Goal: Task Accomplishment & Management: Manage account settings

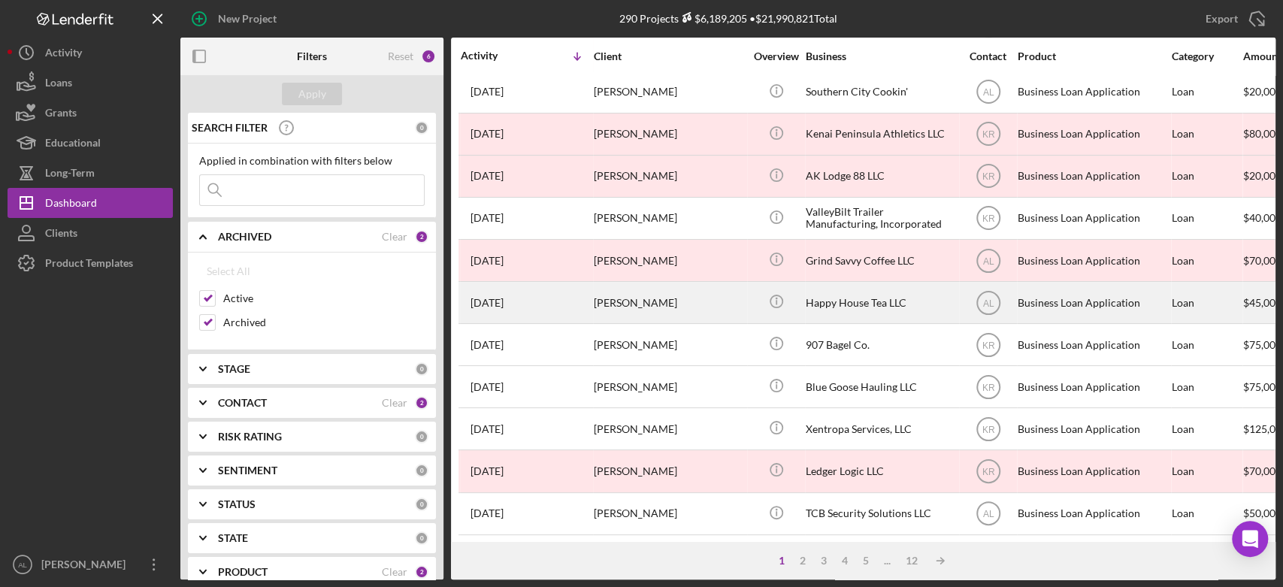
scroll to position [598, 0]
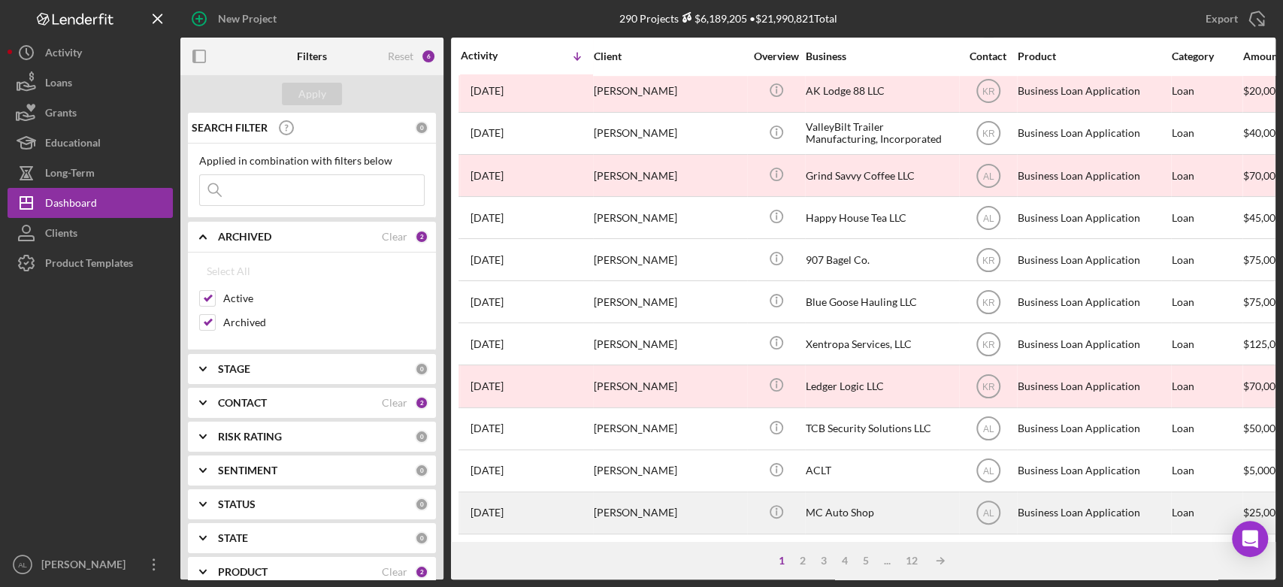
click at [691, 510] on div "[PERSON_NAME]" at bounding box center [669, 513] width 150 height 40
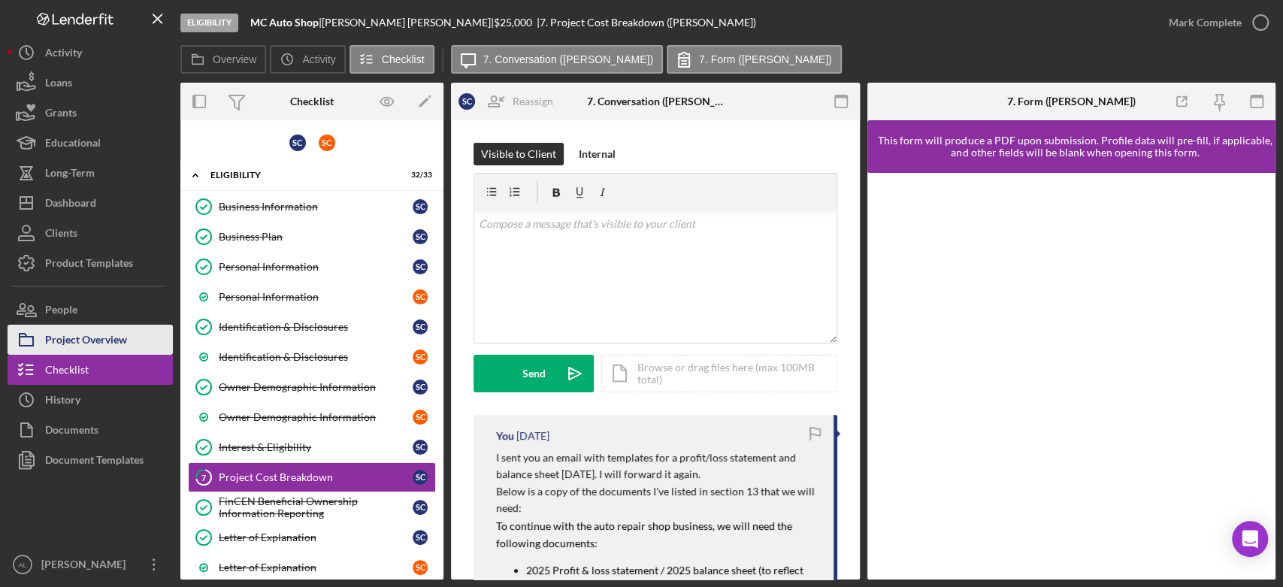
click at [121, 334] on div "Project Overview" at bounding box center [86, 342] width 82 height 34
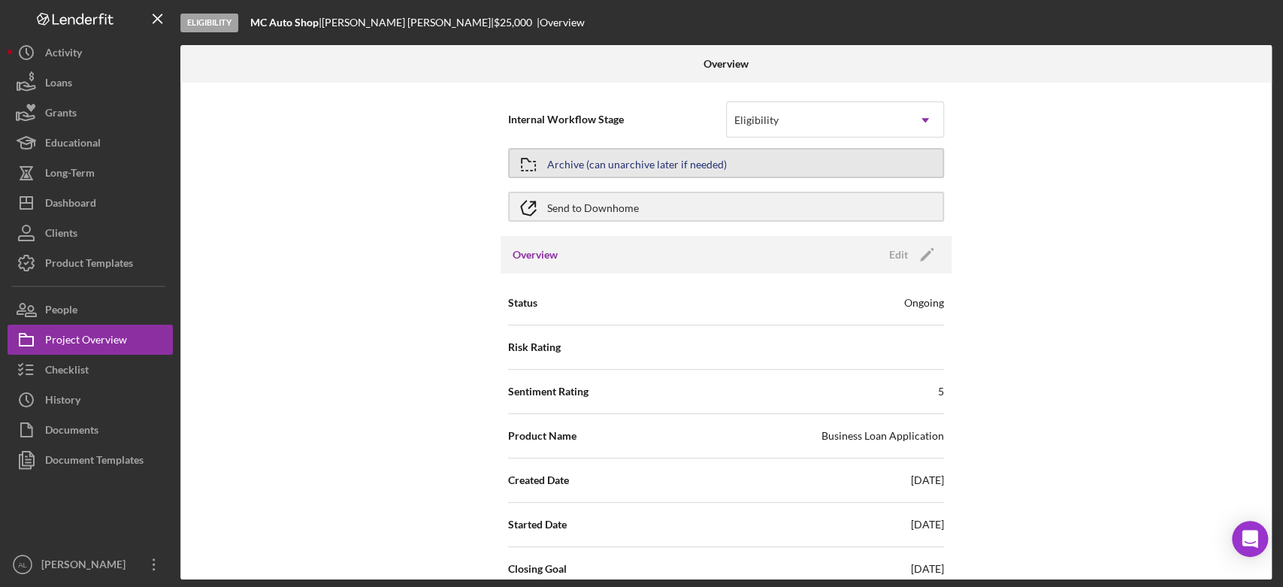
click at [609, 176] on div "Archive (can unarchive later if needed)" at bounding box center [637, 163] width 180 height 27
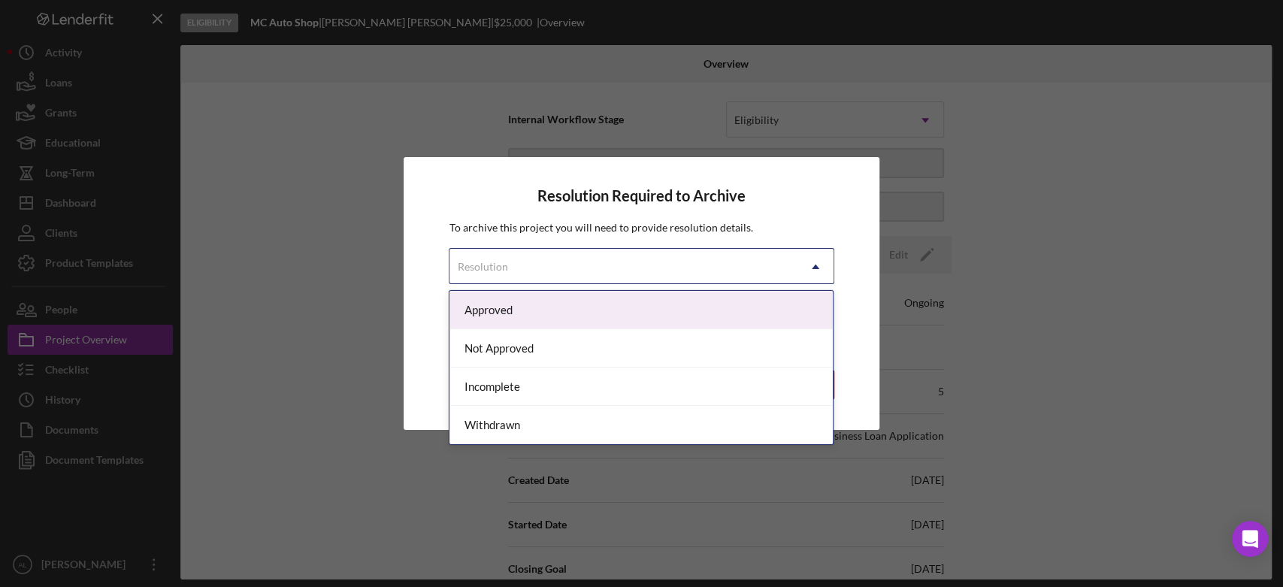
click at [806, 265] on icon "Icon/Dropdown Arrow" at bounding box center [815, 267] width 36 height 36
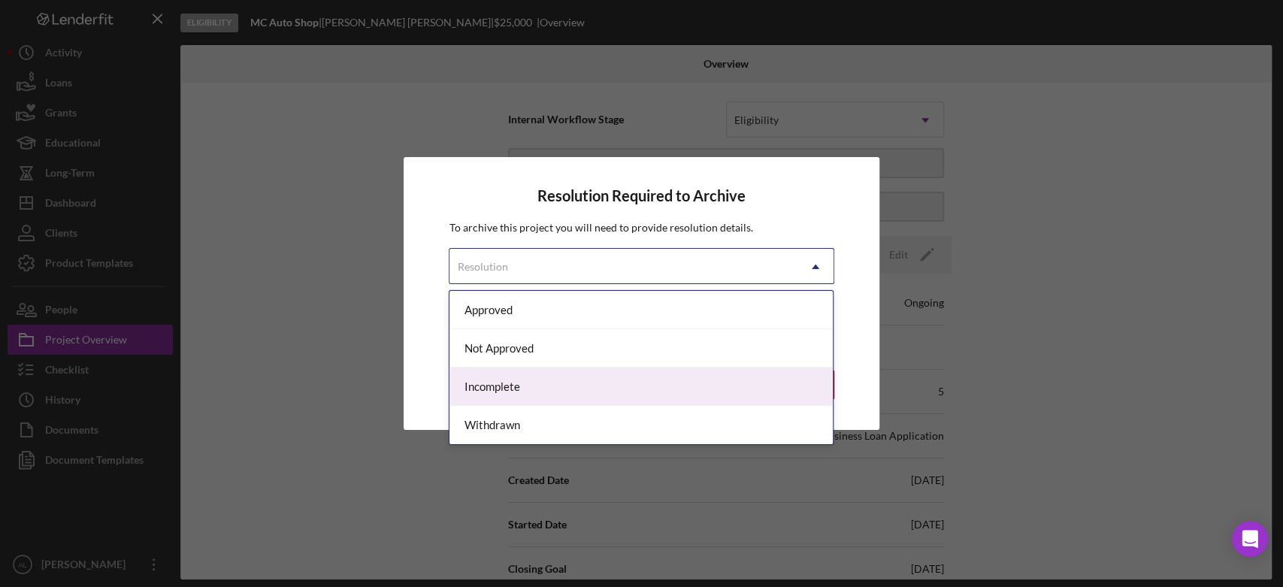
click at [660, 400] on div "Incomplete" at bounding box center [640, 386] width 383 height 38
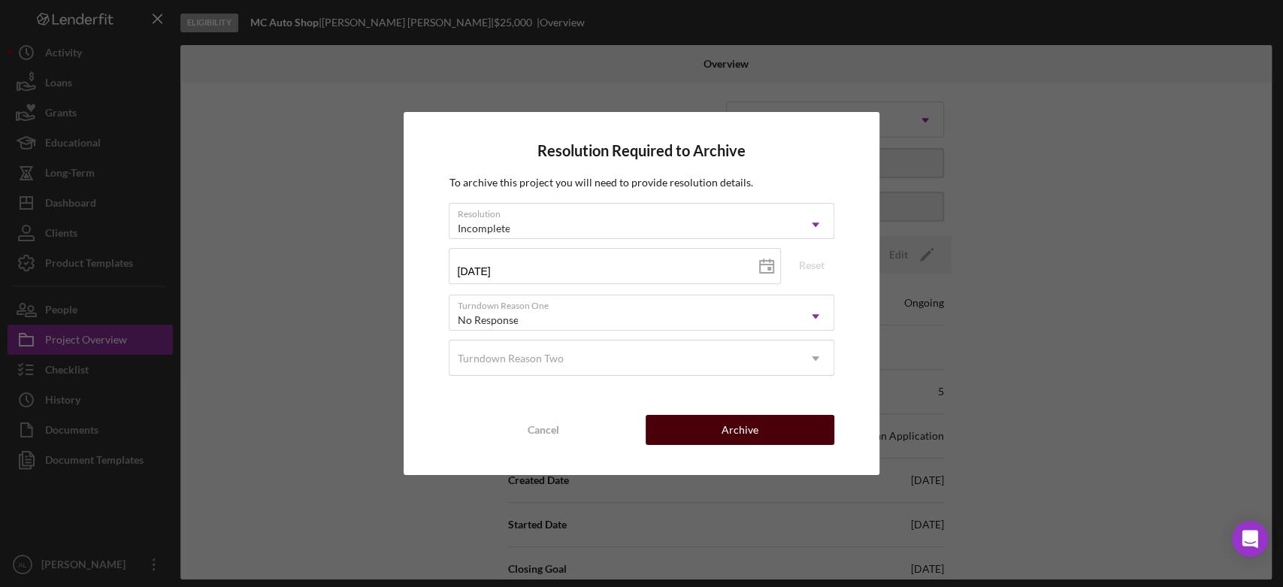
click at [709, 439] on button "Archive" at bounding box center [739, 430] width 189 height 30
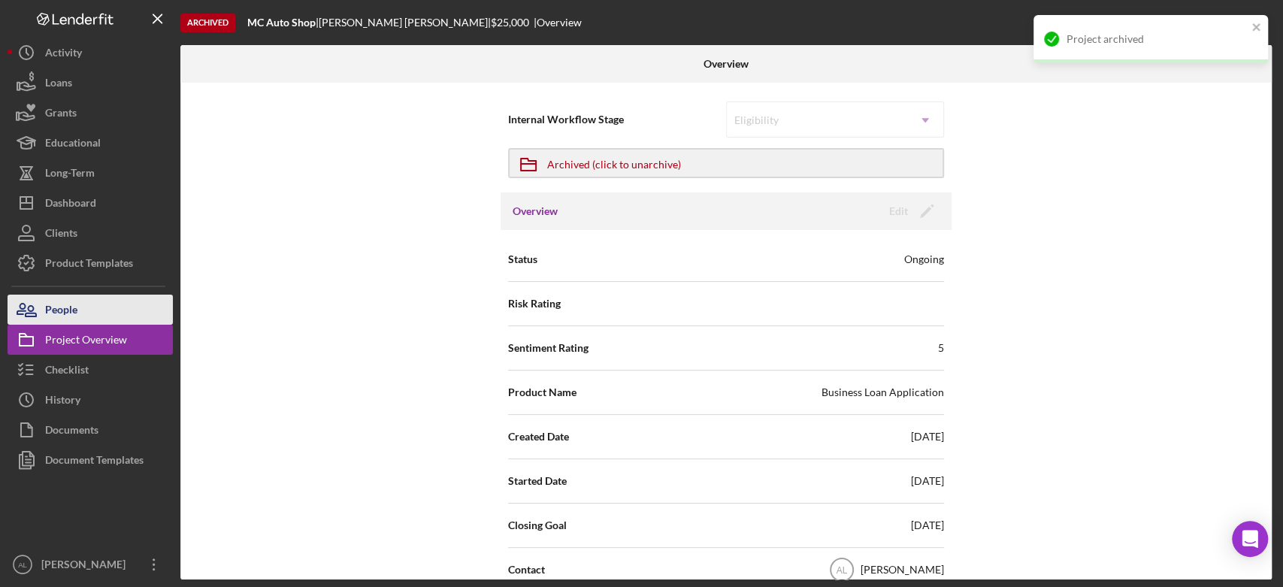
click at [114, 305] on button "People" at bounding box center [90, 310] width 165 height 30
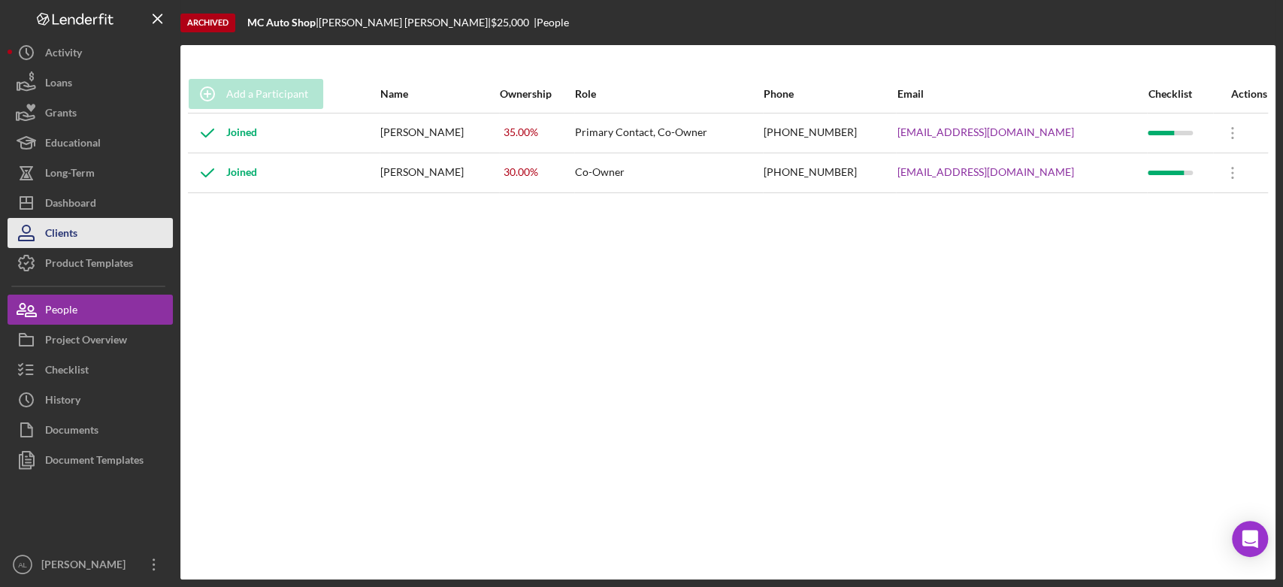
click at [113, 233] on button "Clients" at bounding box center [90, 233] width 165 height 30
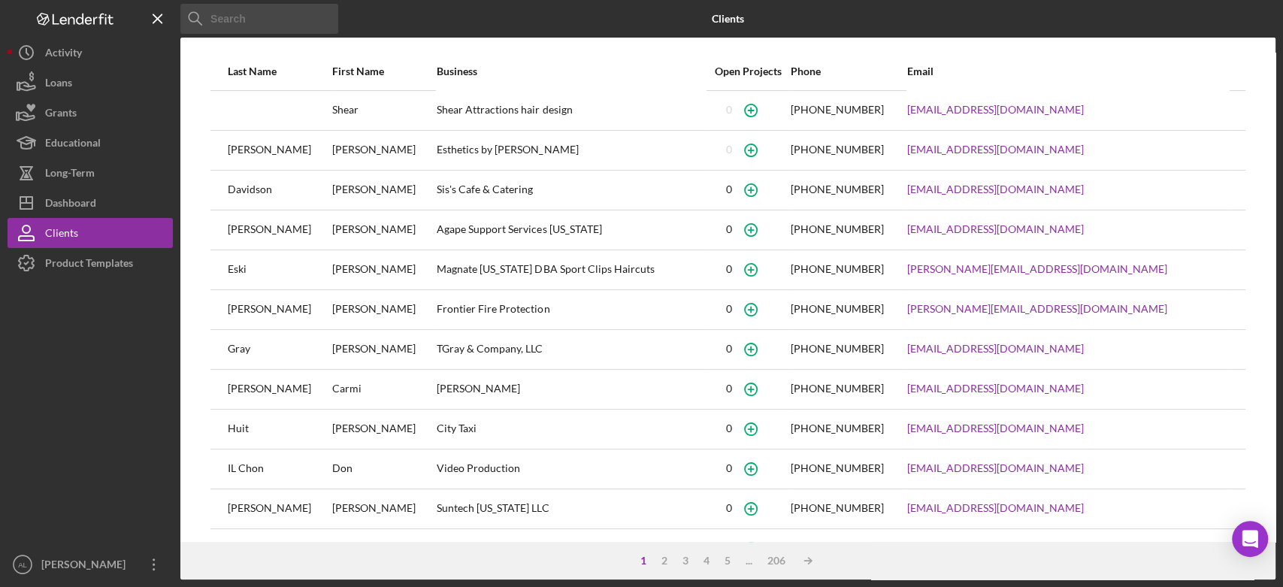
click at [258, 20] on input at bounding box center [259, 19] width 158 height 30
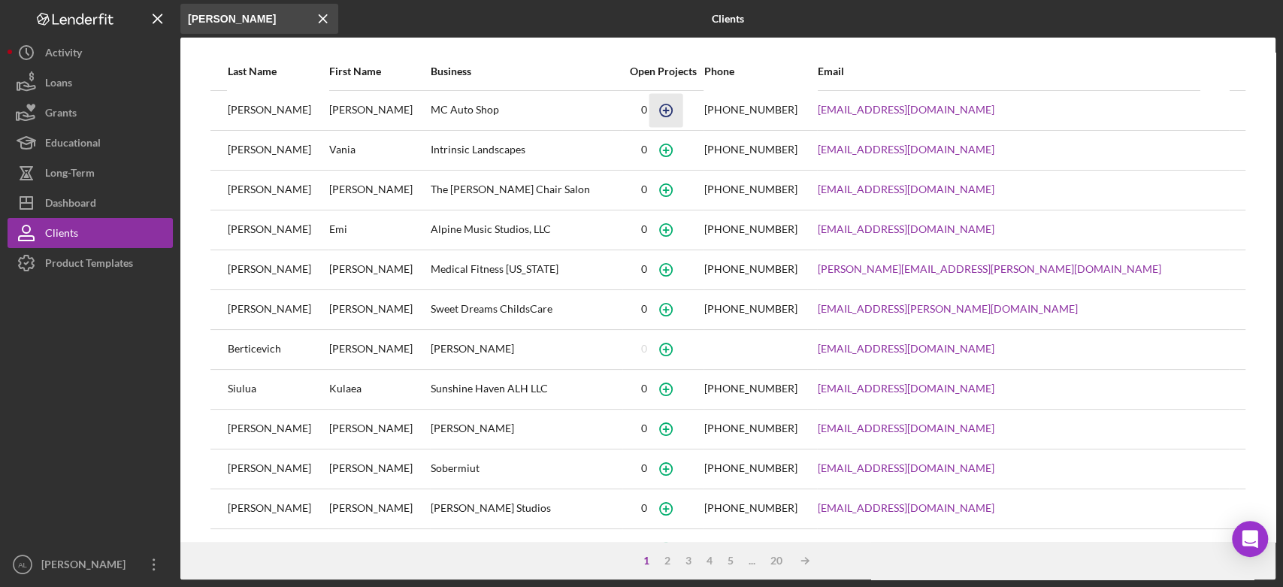
type input "[PERSON_NAME]"
click at [321, 21] on icon "Icon/Menu Close" at bounding box center [323, 19] width 30 height 30
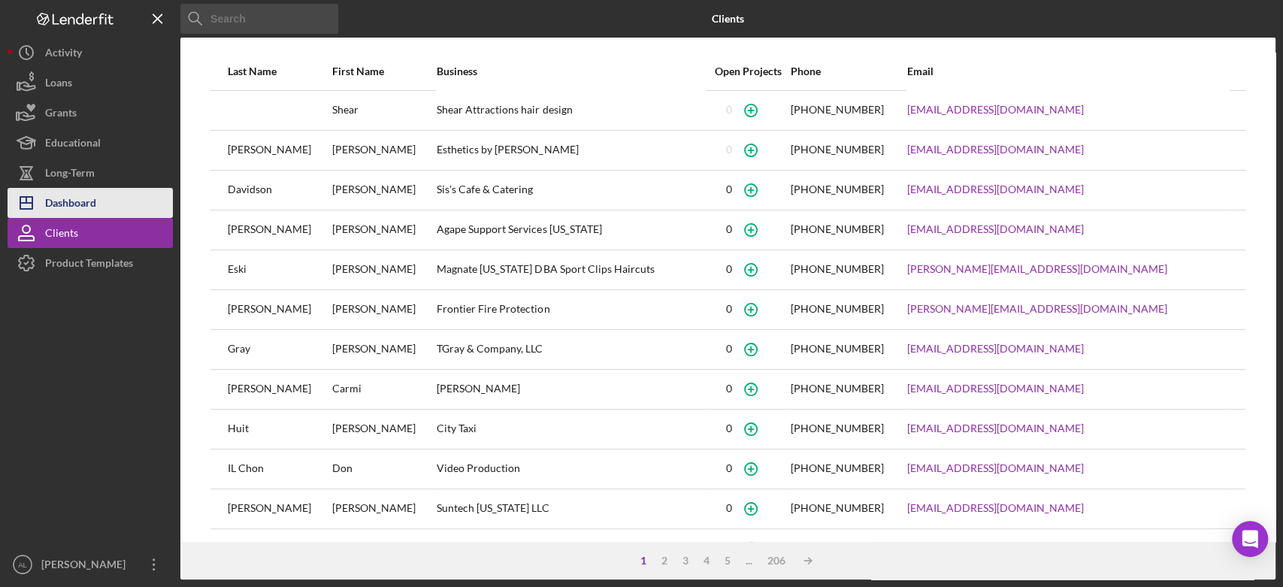
click at [130, 213] on button "Icon/Dashboard Dashboard" at bounding box center [90, 203] width 165 height 30
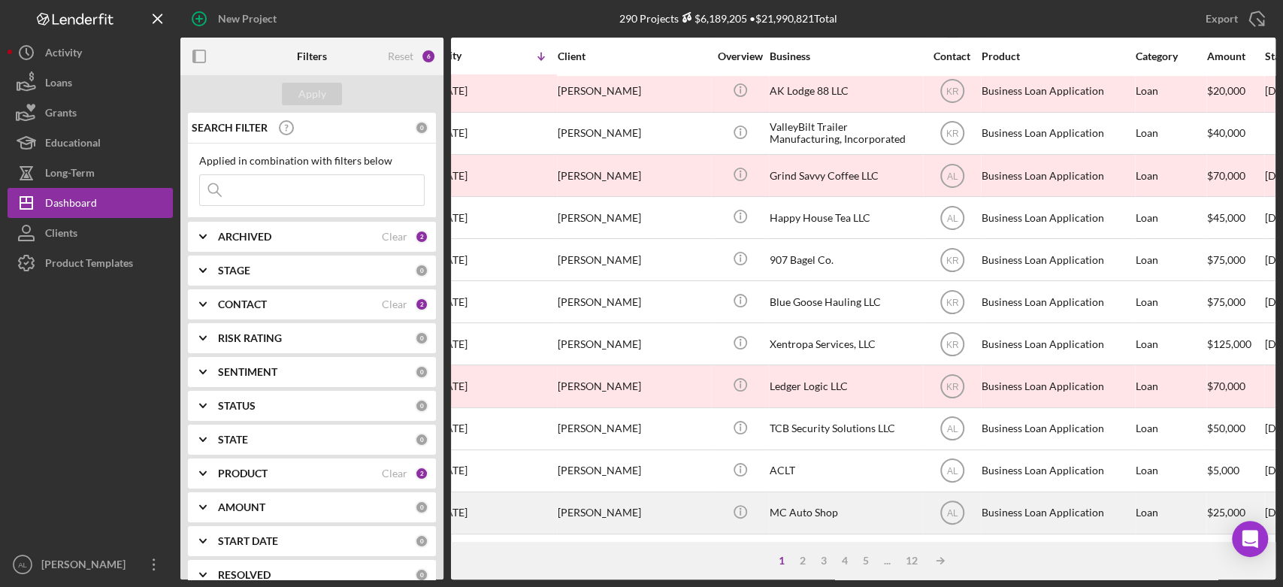
scroll to position [598, 0]
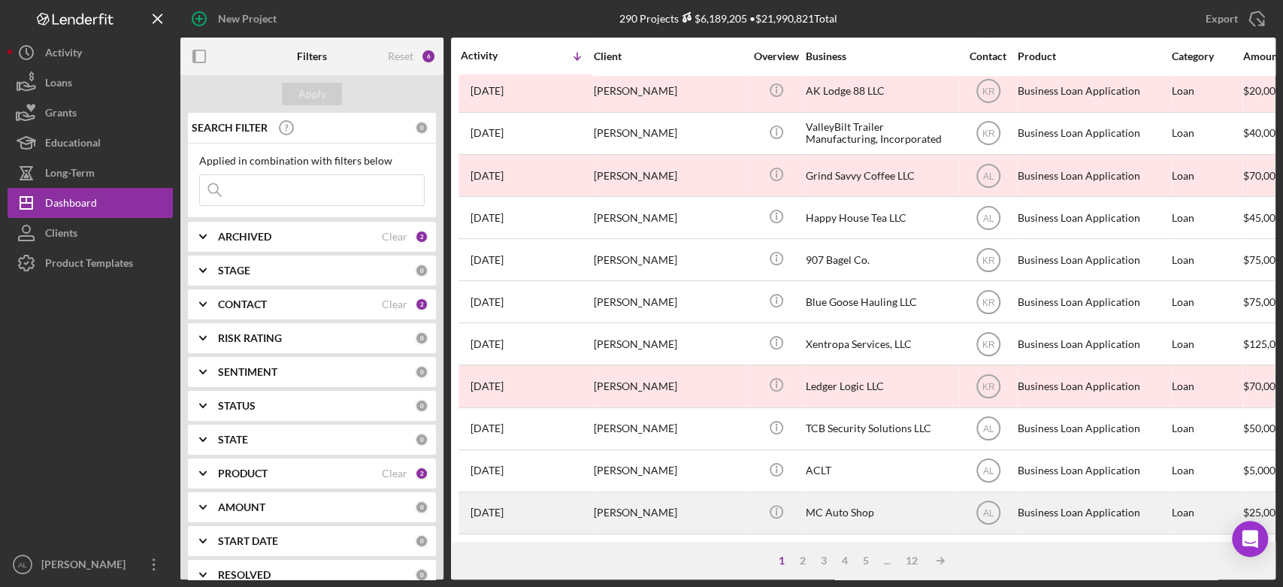
click at [603, 501] on div "[PERSON_NAME]" at bounding box center [669, 513] width 150 height 40
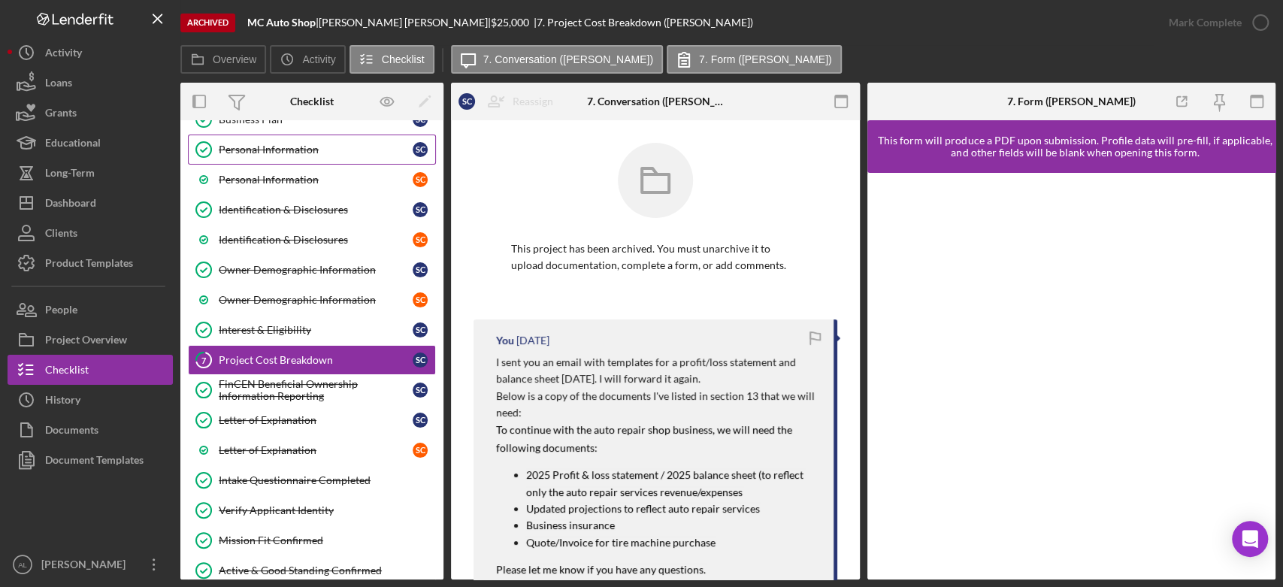
scroll to position [124, 0]
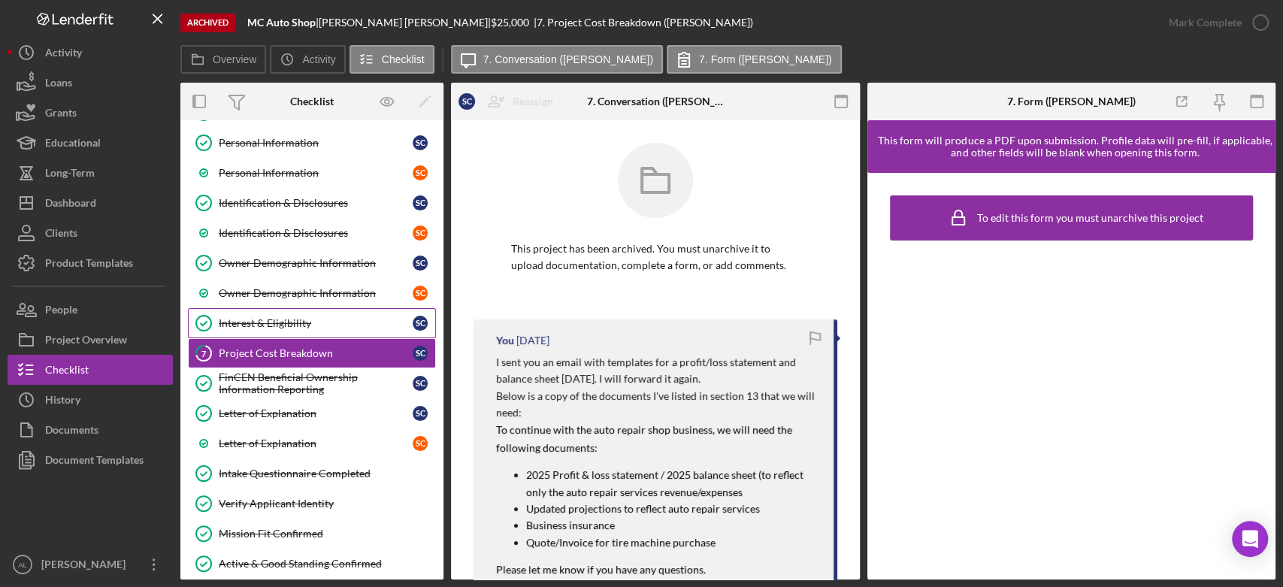
click at [261, 319] on div "Interest & Eligibility" at bounding box center [316, 323] width 194 height 12
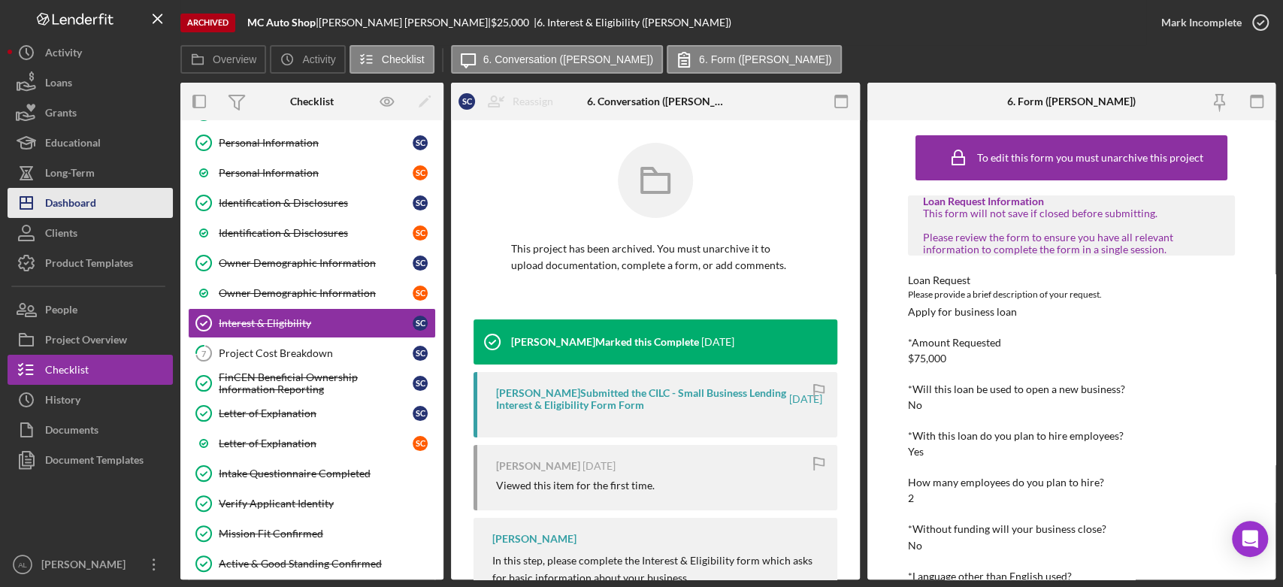
click at [122, 196] on button "Icon/Dashboard Dashboard" at bounding box center [90, 203] width 165 height 30
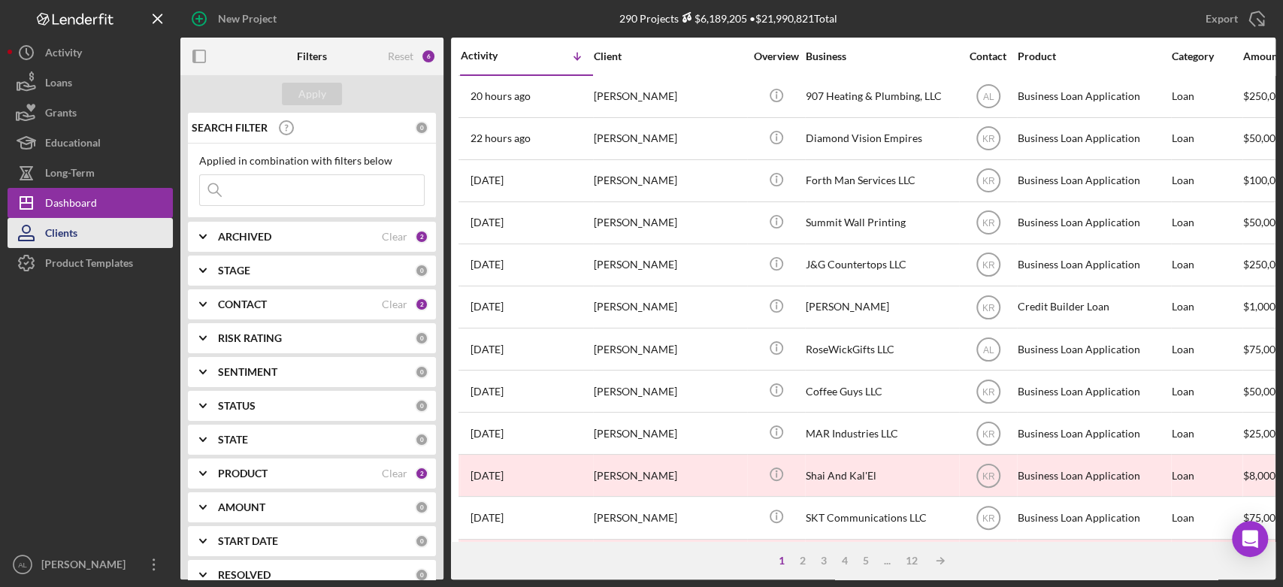
click at [125, 242] on button "Clients" at bounding box center [90, 233] width 165 height 30
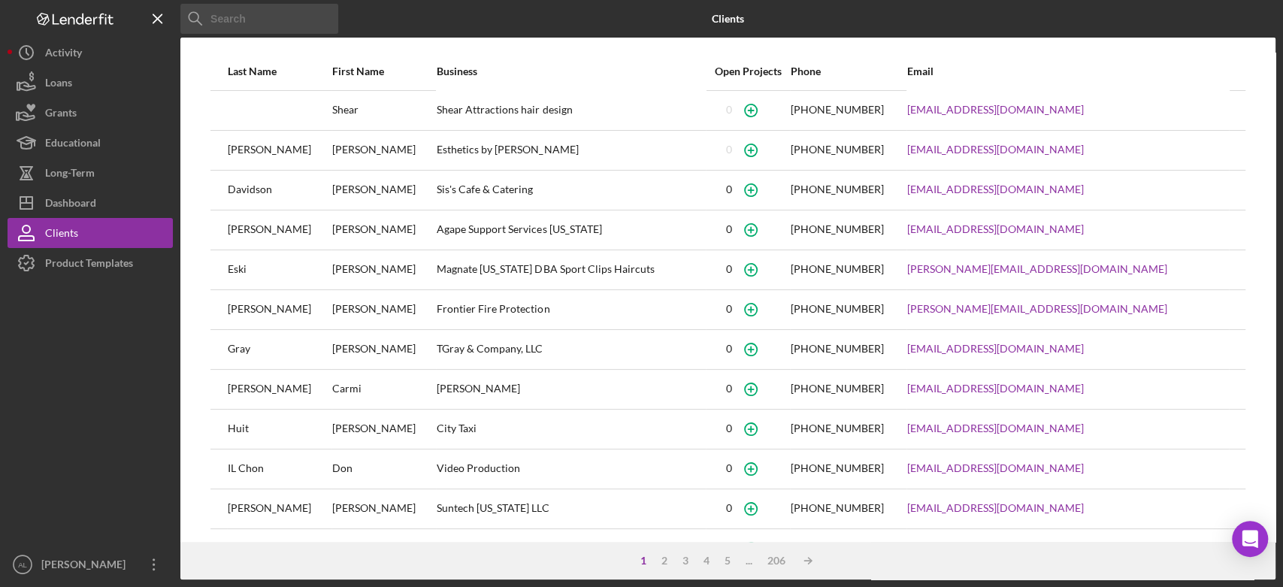
click at [271, 23] on input at bounding box center [259, 19] width 158 height 30
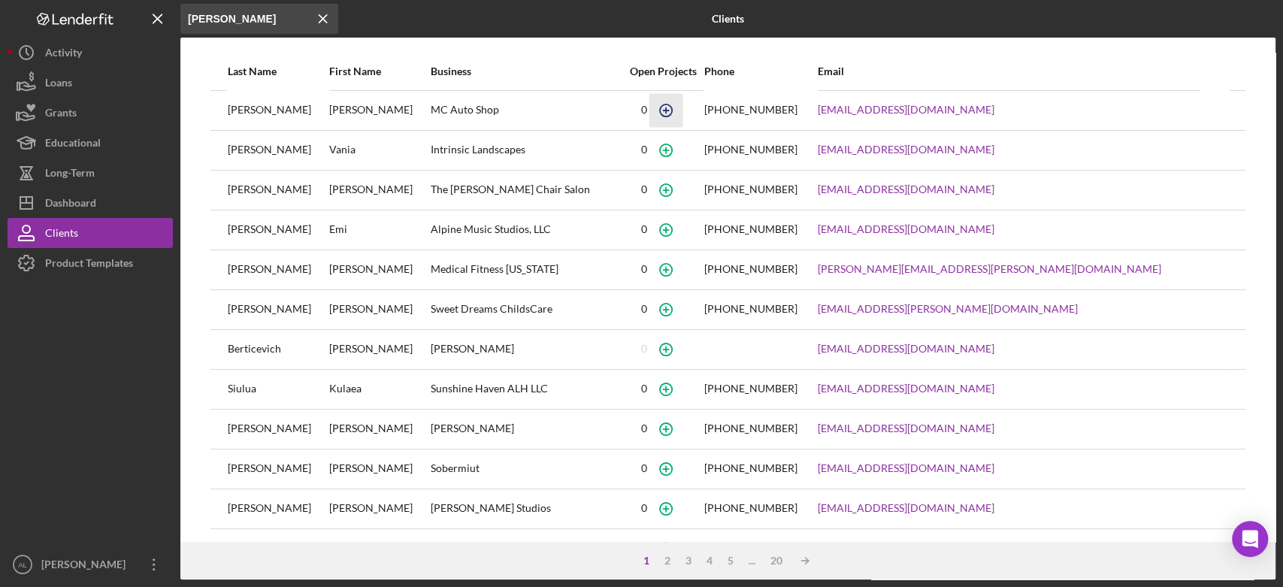
type input "[PERSON_NAME]"
click at [682, 113] on icon "button" at bounding box center [665, 110] width 34 height 34
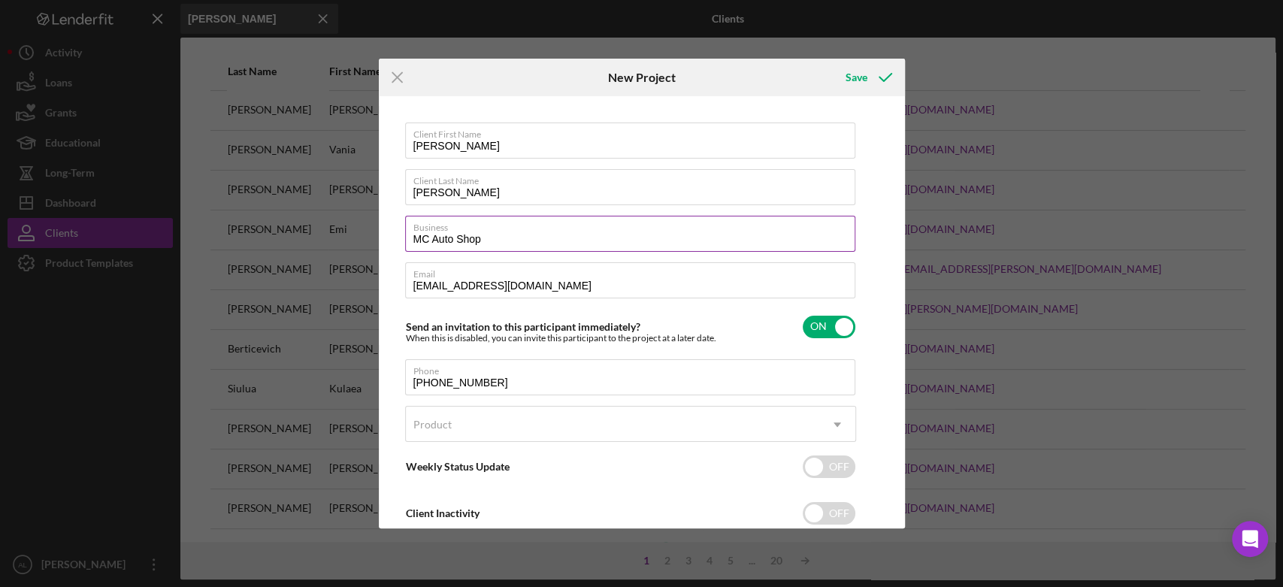
click at [632, 237] on input "MC Auto Shop" at bounding box center [630, 234] width 450 height 36
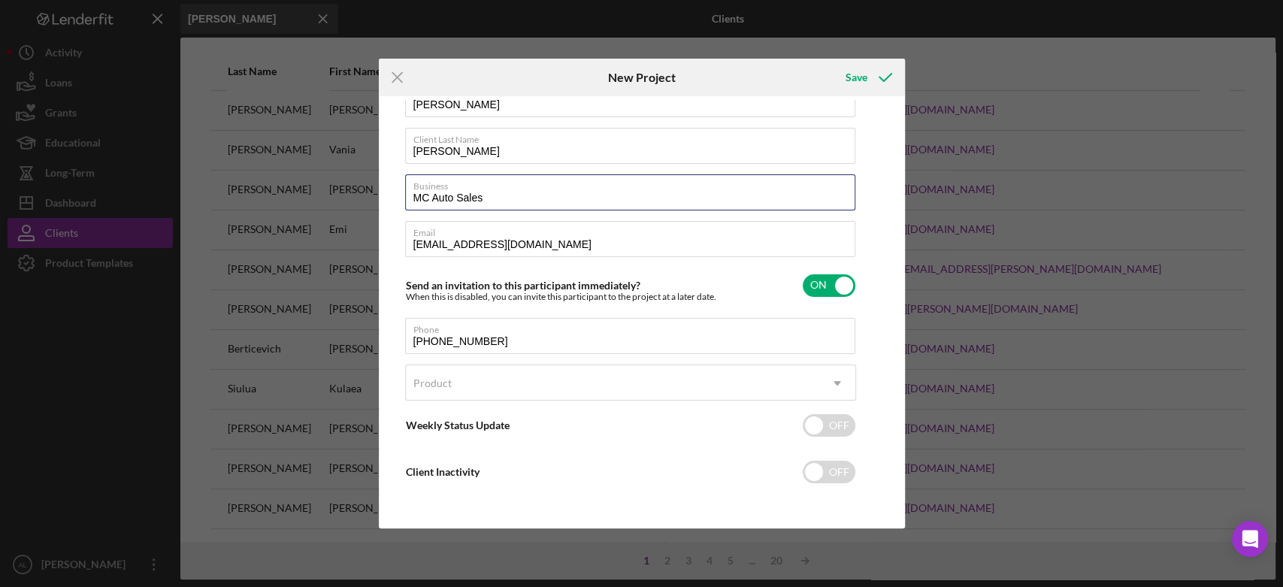
type input "MC Auto Sales"
click at [852, 381] on icon "Icon/Dropdown Arrow" at bounding box center [837, 383] width 36 height 36
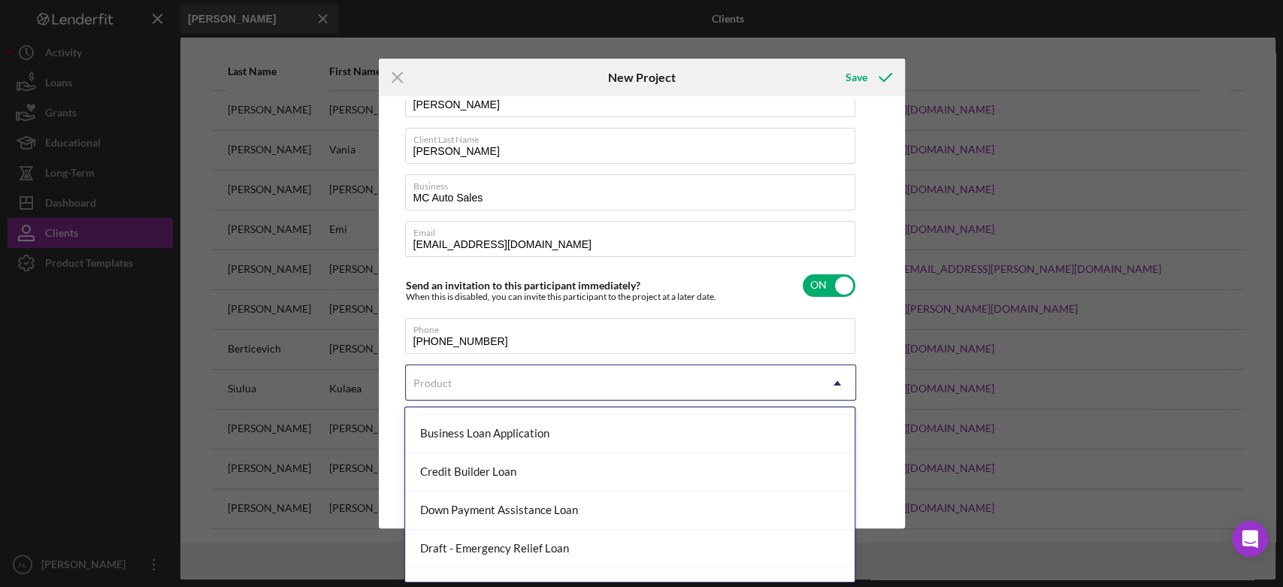
scroll to position [219, 0]
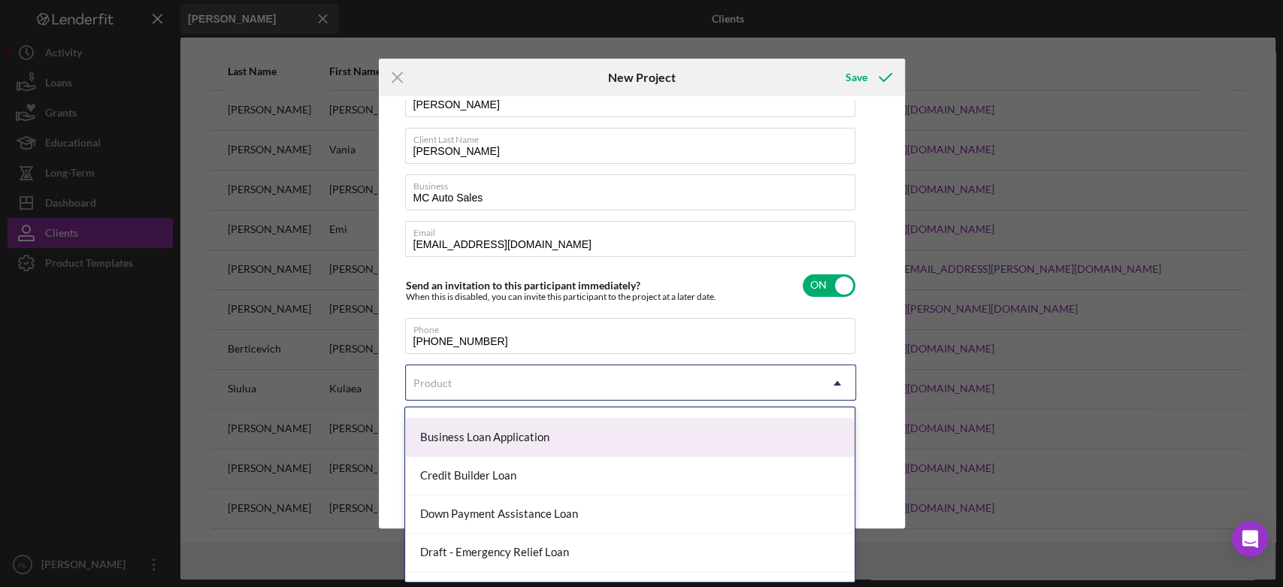
click at [597, 443] on div "Business Loan Application" at bounding box center [629, 438] width 449 height 38
checkbox input "true"
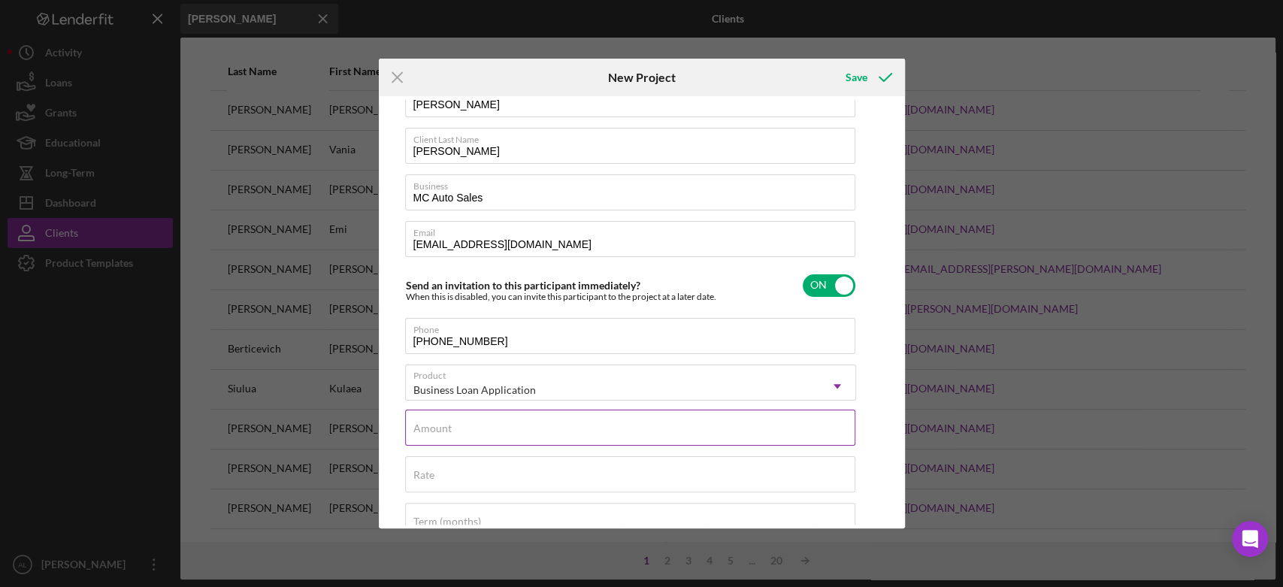
click at [612, 441] on input "Amount" at bounding box center [630, 428] width 450 height 36
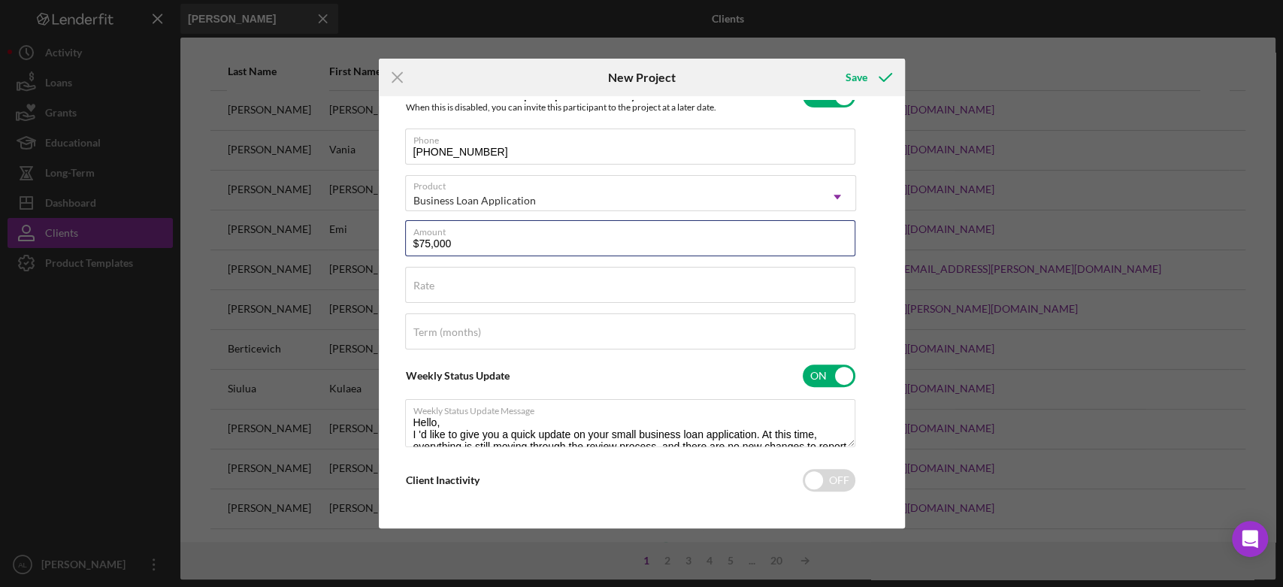
type input "$75,000"
click at [884, 354] on div "Client First Name [PERSON_NAME] Client Last Name [PERSON_NAME] Business MC Auto…" at bounding box center [641, 312] width 518 height 425
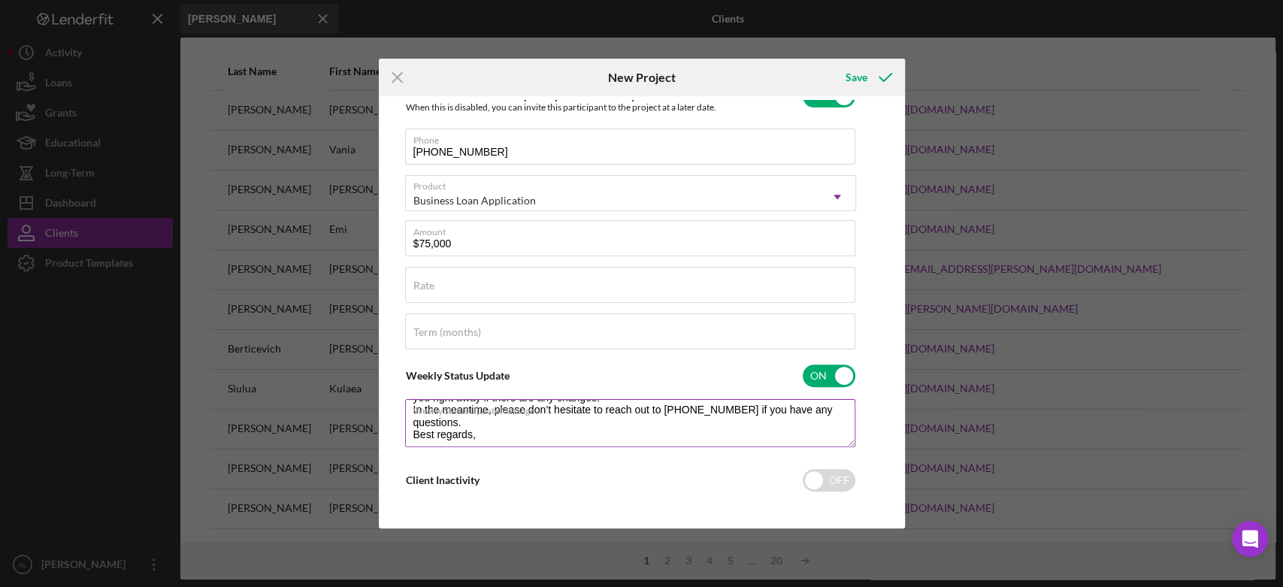
scroll to position [84, 0]
click at [869, 483] on div "Client First Name [PERSON_NAME] Client Last Name [PERSON_NAME] Business MC Auto…" at bounding box center [641, 312] width 518 height 425
click at [888, 79] on icon "submit" at bounding box center [885, 78] width 38 height 38
type input "MC Auto Shop"
checkbox input "false"
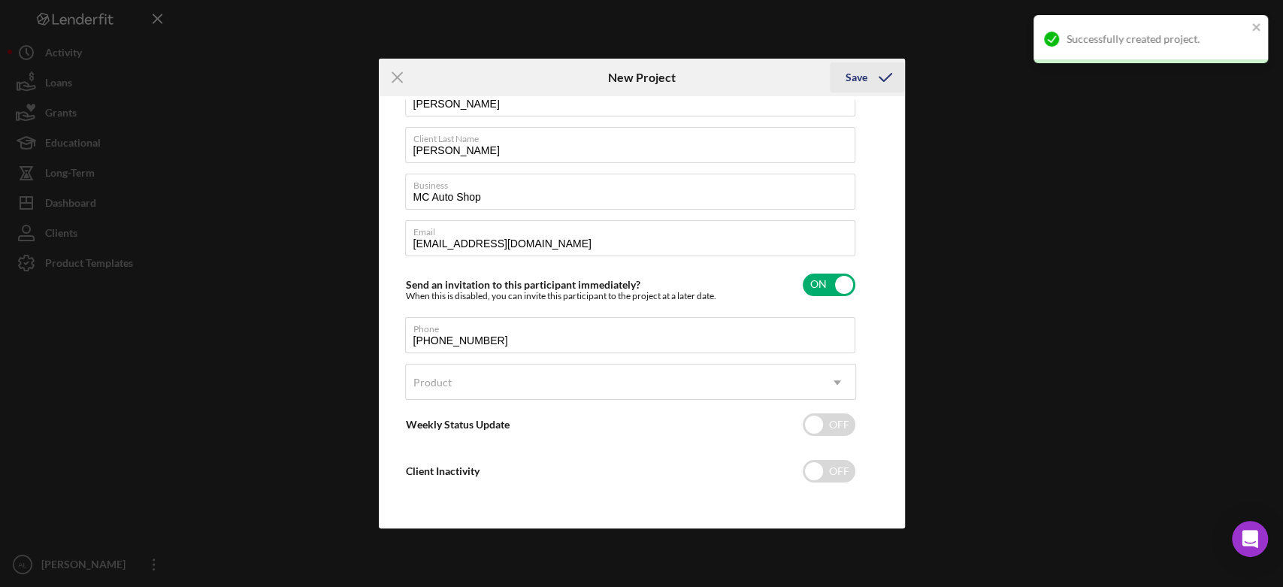
scroll to position [41, 0]
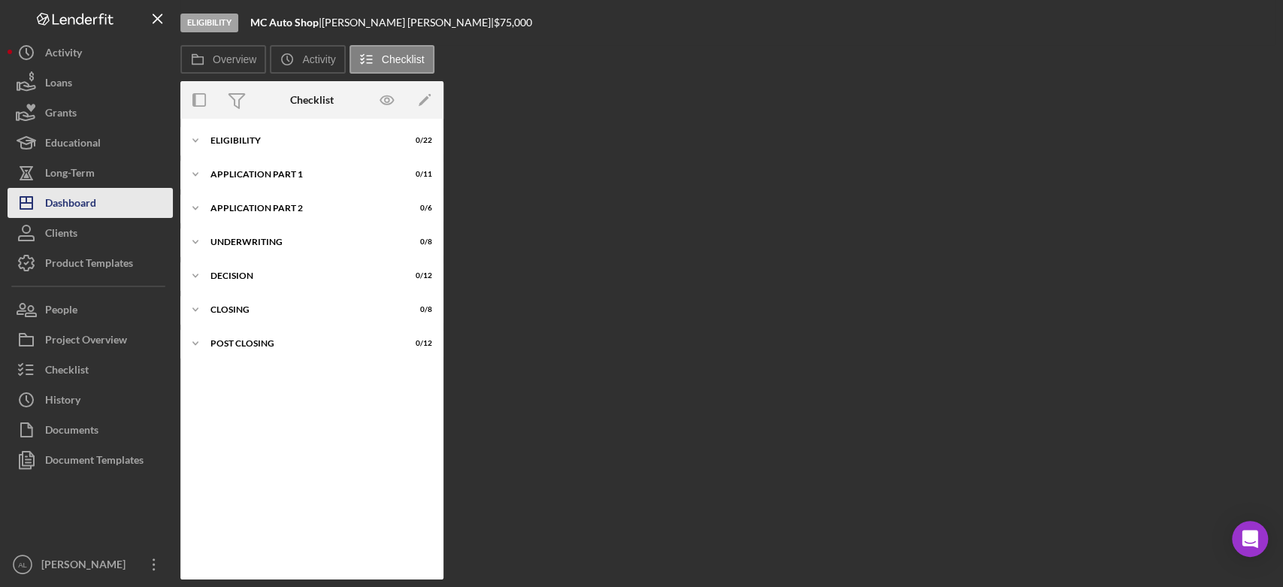
click at [89, 201] on div "Dashboard" at bounding box center [70, 205] width 51 height 34
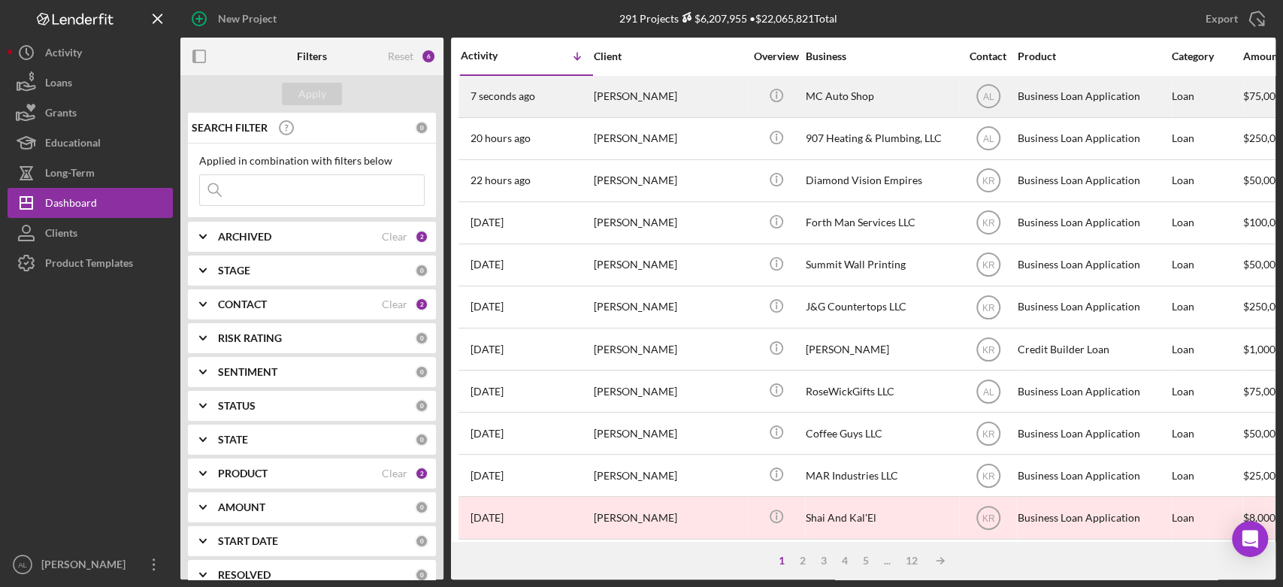
click at [547, 101] on div "7 seconds ago [PERSON_NAME]" at bounding box center [527, 97] width 132 height 40
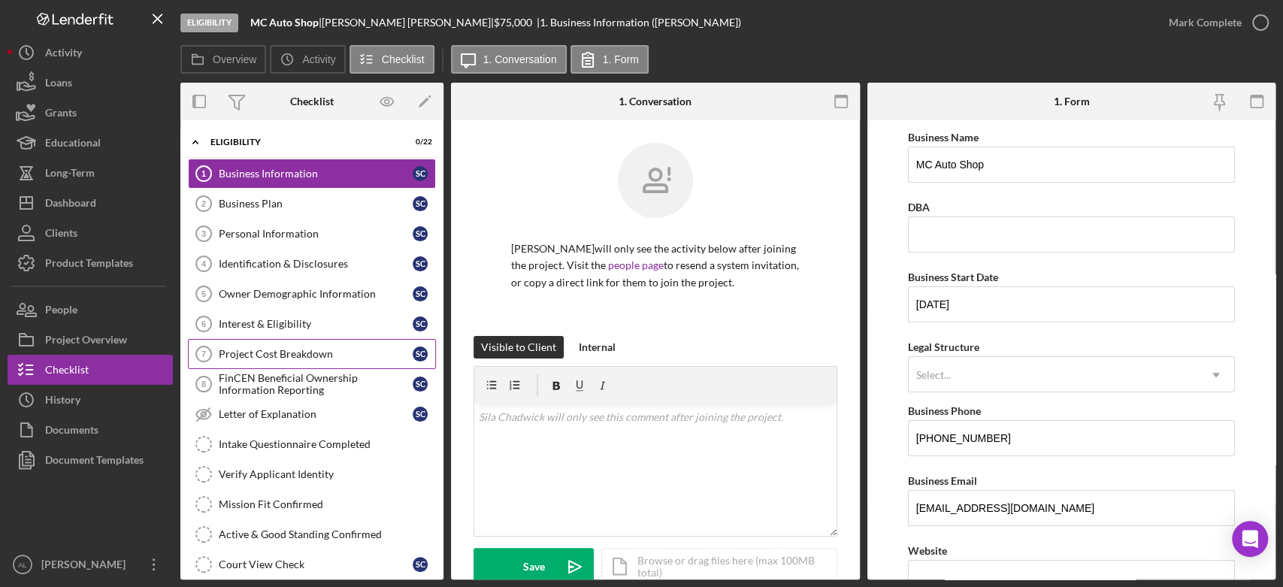
scroll to position [364, 0]
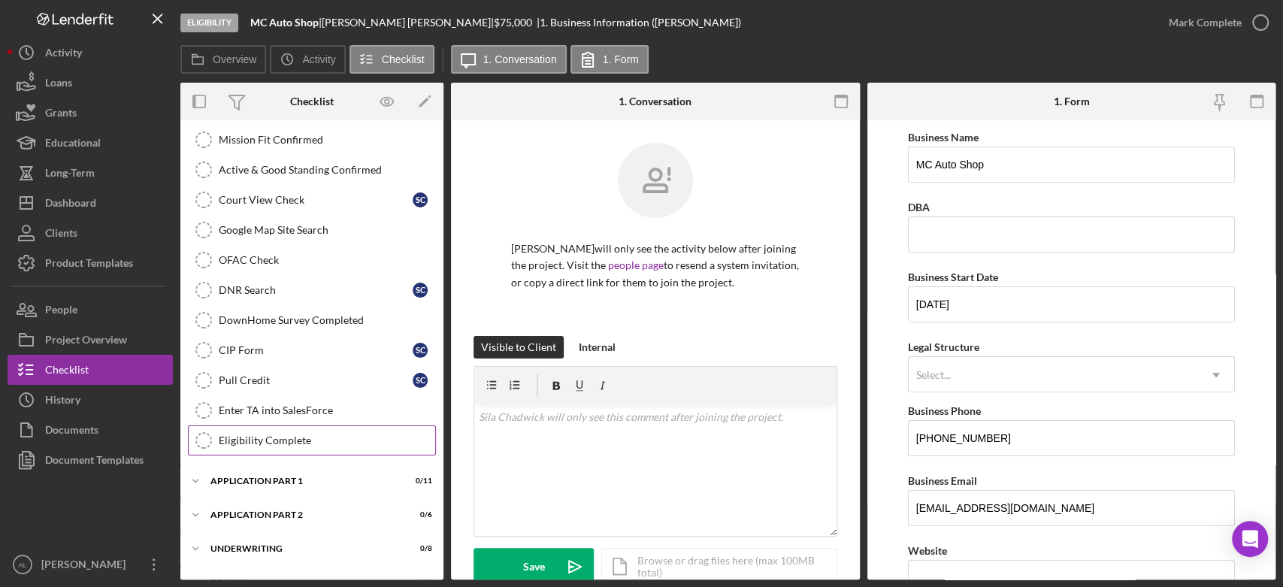
click at [311, 434] on div "Eligibility Complete" at bounding box center [327, 440] width 216 height 12
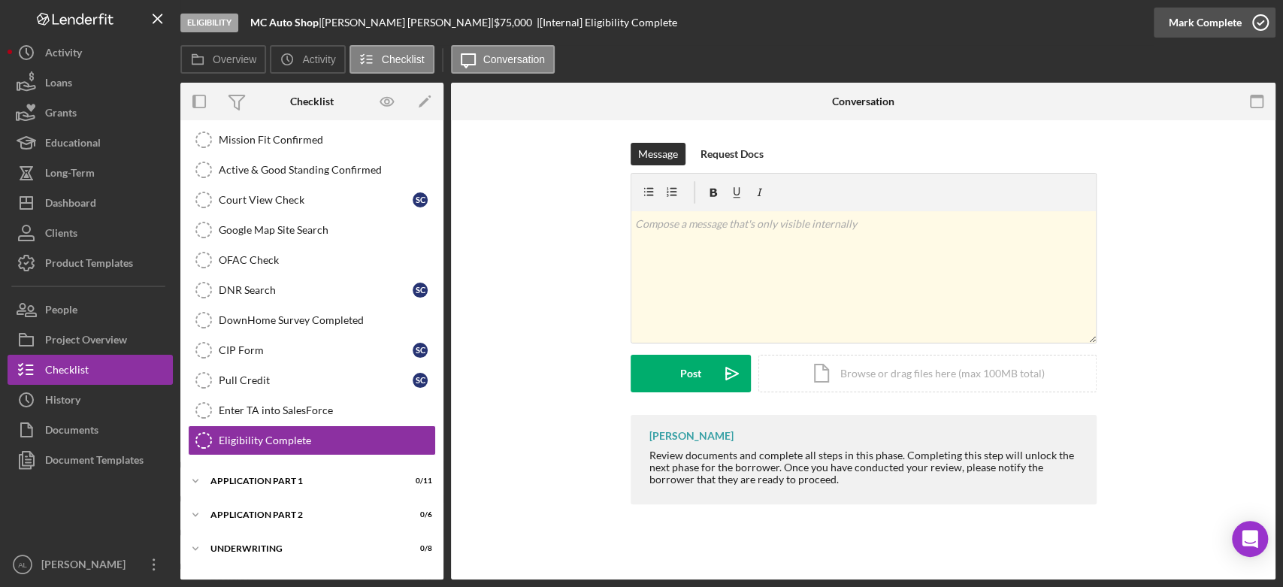
click at [1262, 29] on icon "button" at bounding box center [1260, 23] width 38 height 38
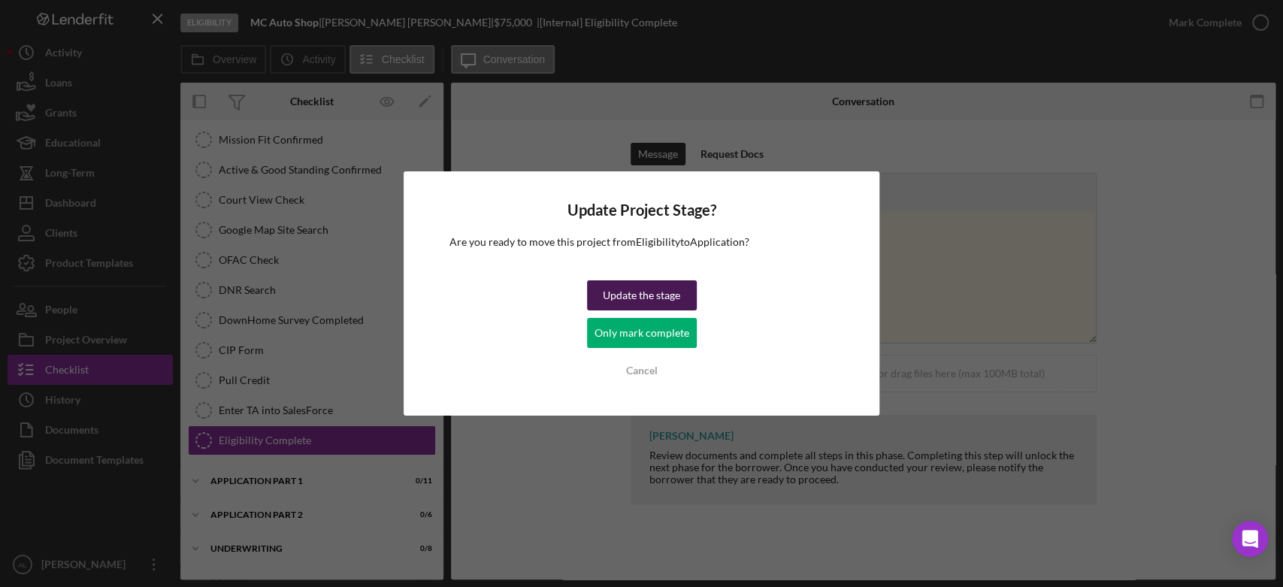
click at [645, 292] on div "Update the stage" at bounding box center [641, 295] width 77 height 30
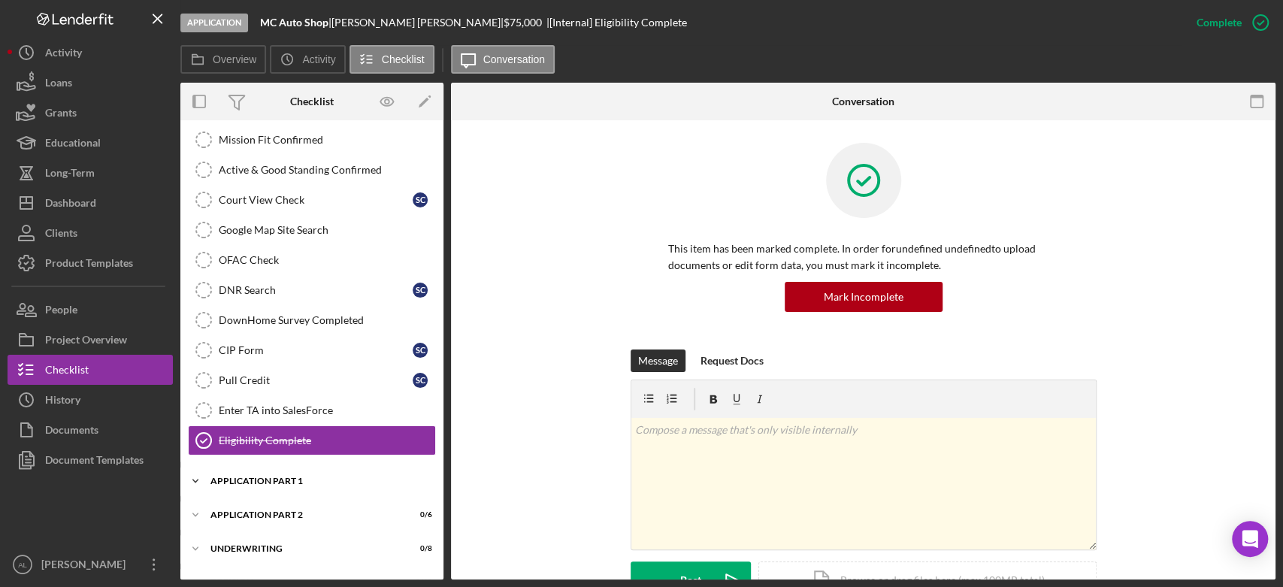
click at [271, 479] on div "Application Part 1" at bounding box center [317, 480] width 214 height 9
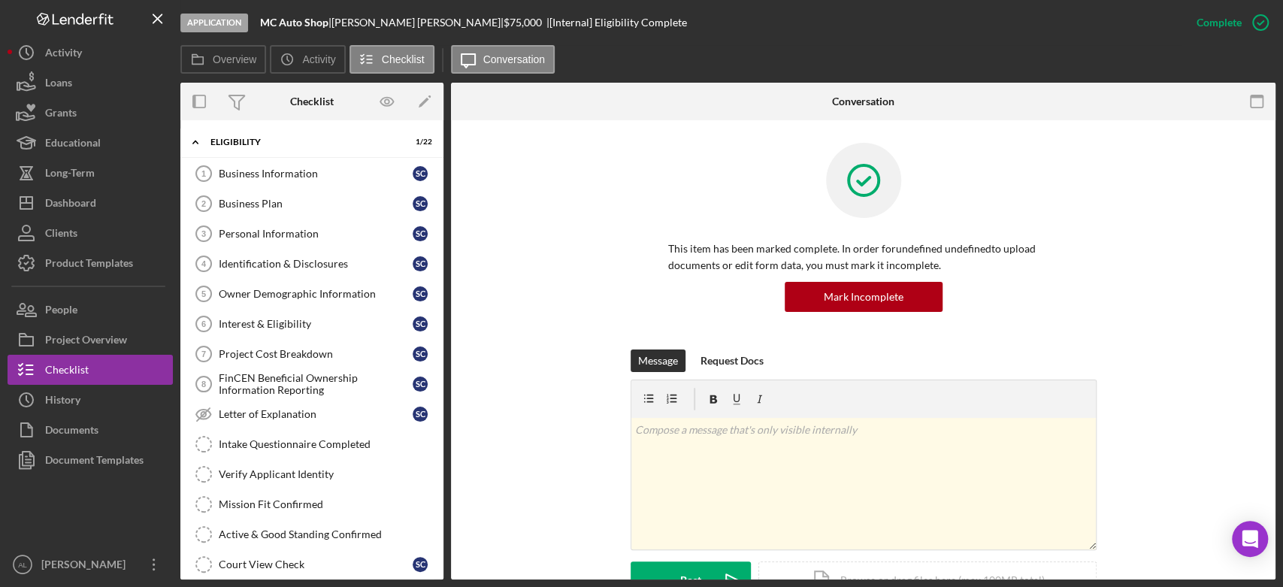
drag, startPoint x: 296, startPoint y: 377, endPoint x: 559, endPoint y: 172, distance: 333.6
click at [559, 172] on div "This item has been marked complete. In order for undefined undefined to upload …" at bounding box center [862, 246] width 779 height 207
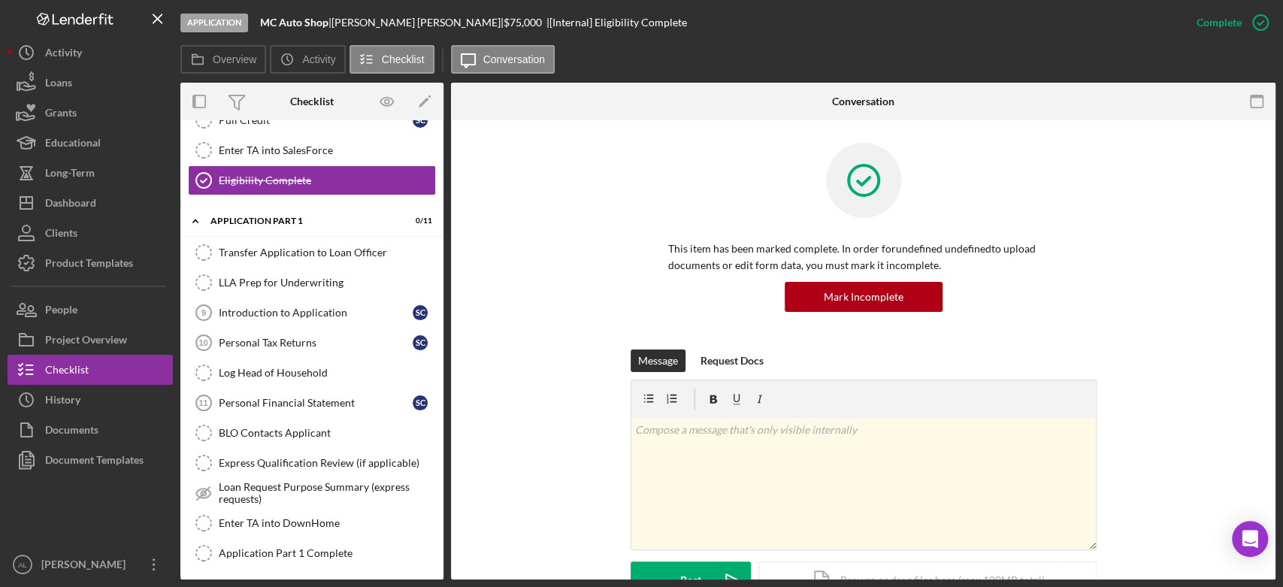
scroll to position [625, 0]
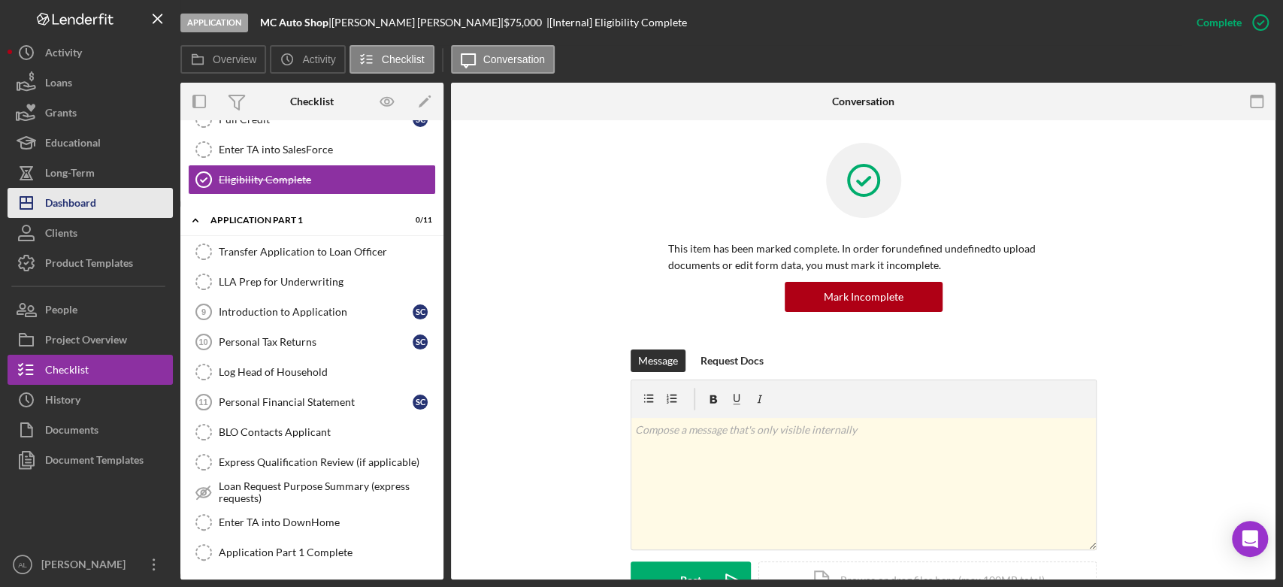
click at [124, 209] on button "Icon/Dashboard Dashboard" at bounding box center [90, 203] width 165 height 30
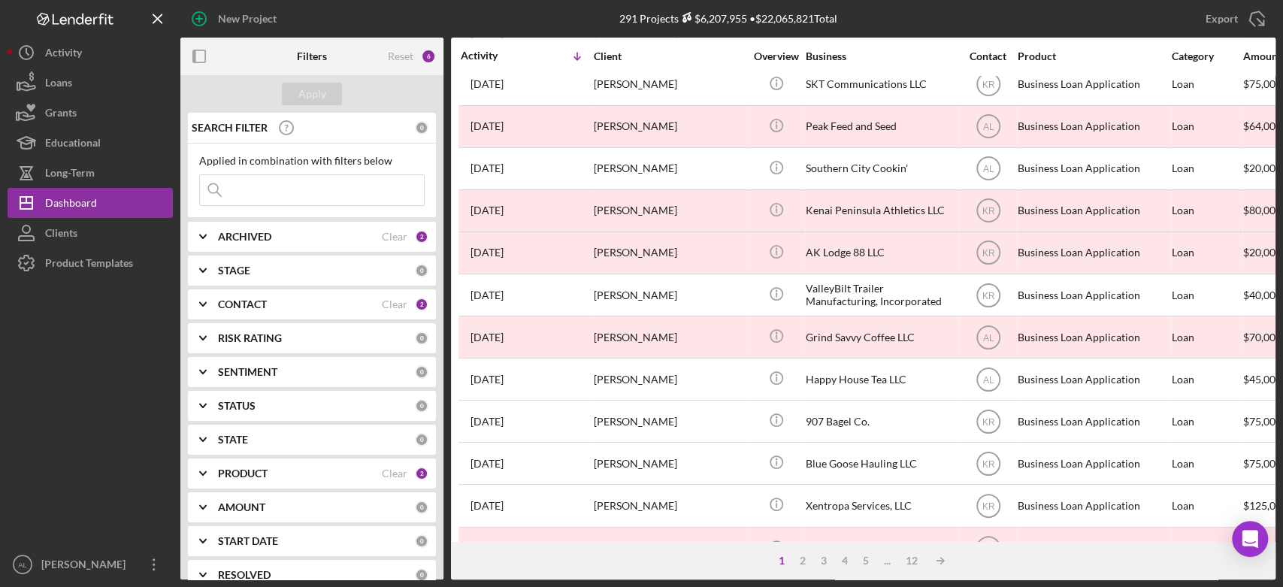
scroll to position [598, 0]
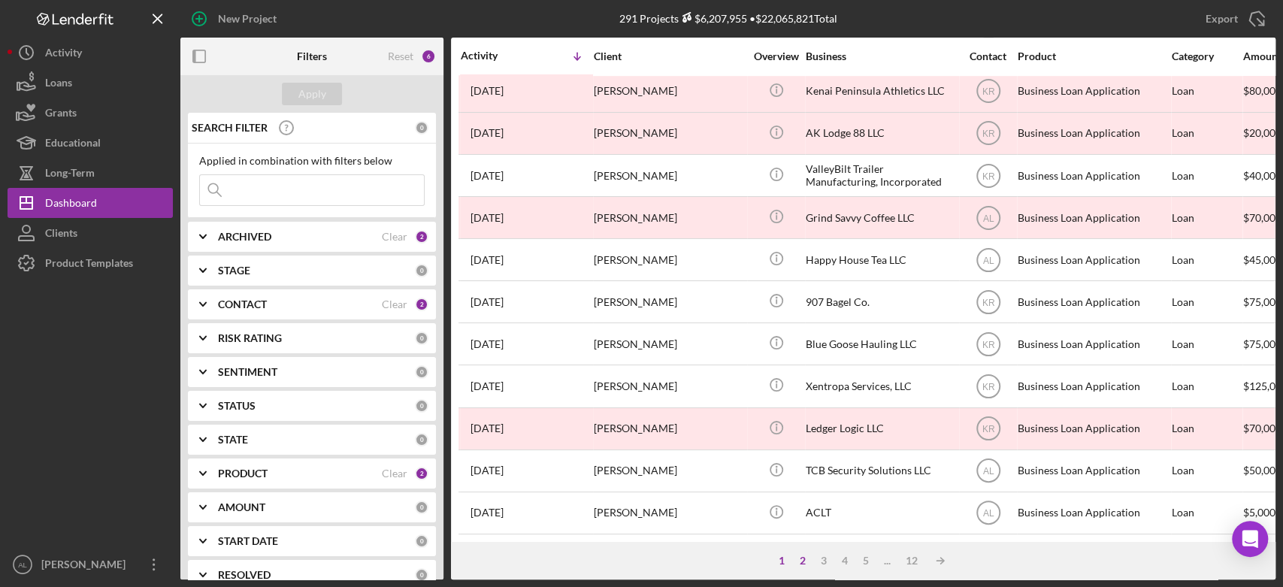
click at [802, 560] on div "2" at bounding box center [802, 561] width 21 height 12
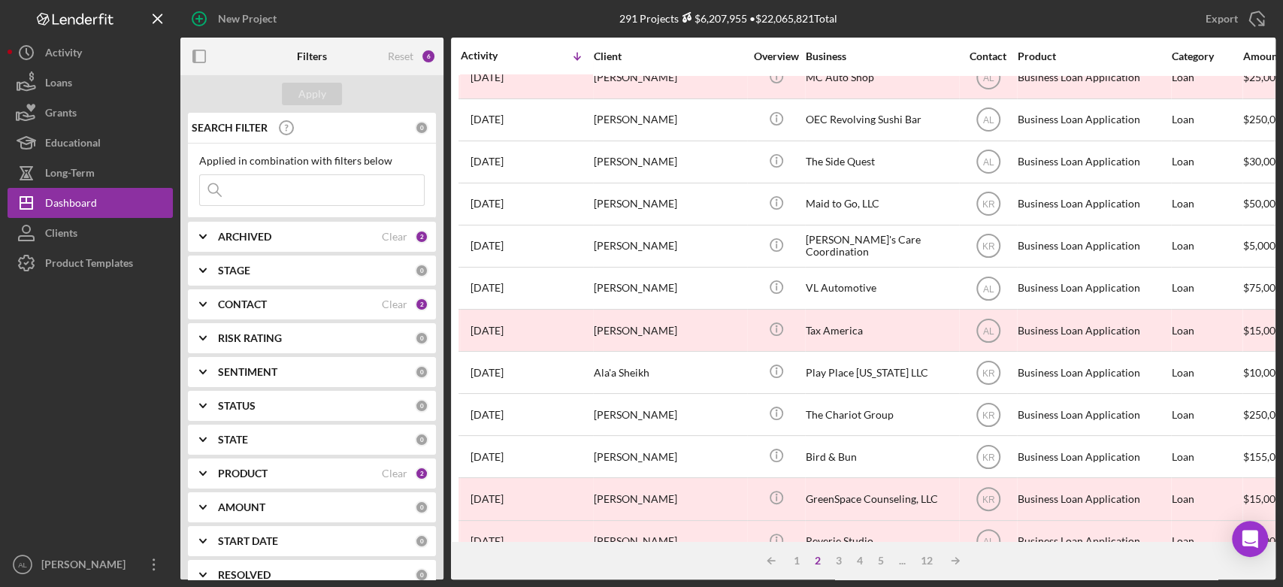
scroll to position [0, 0]
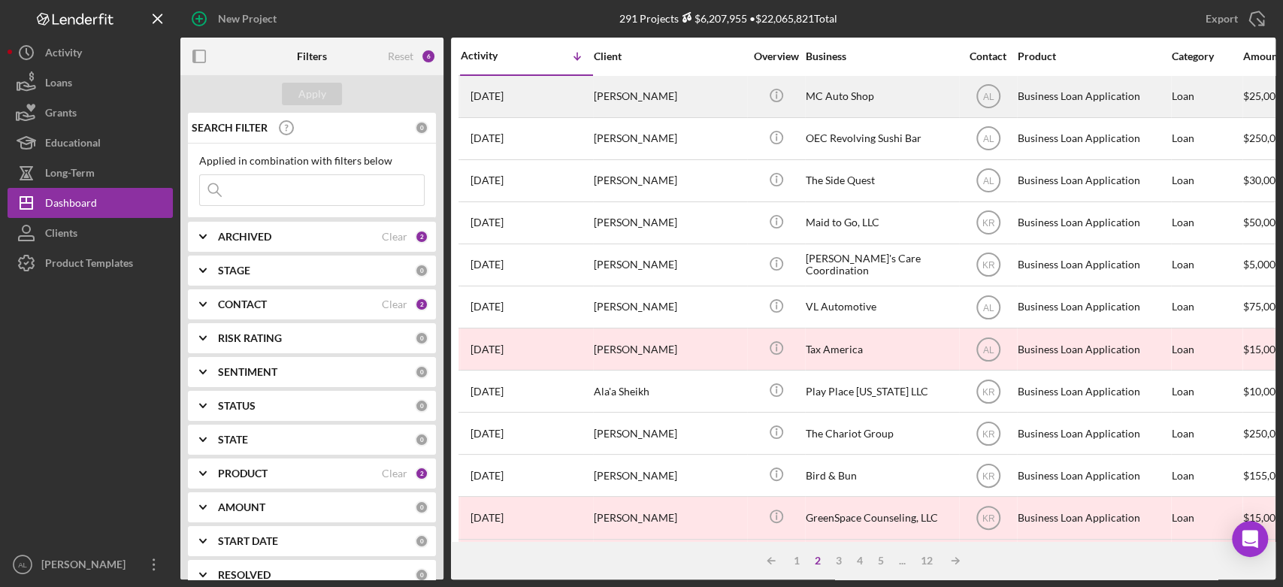
click at [636, 101] on div "[PERSON_NAME]" at bounding box center [669, 97] width 150 height 40
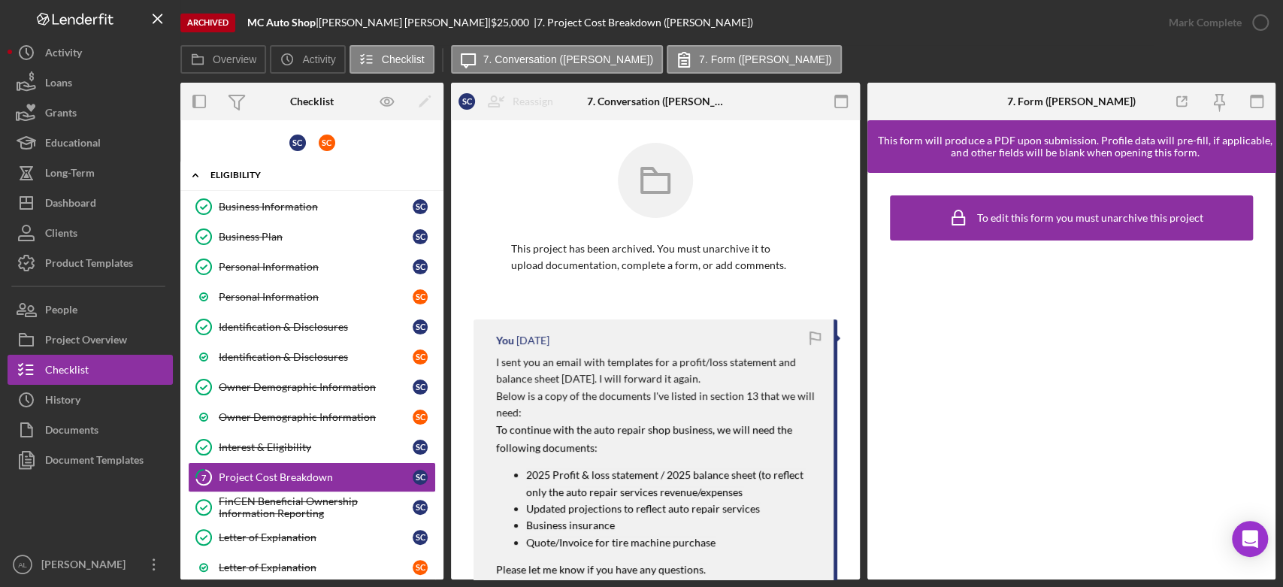
scroll to position [124, 0]
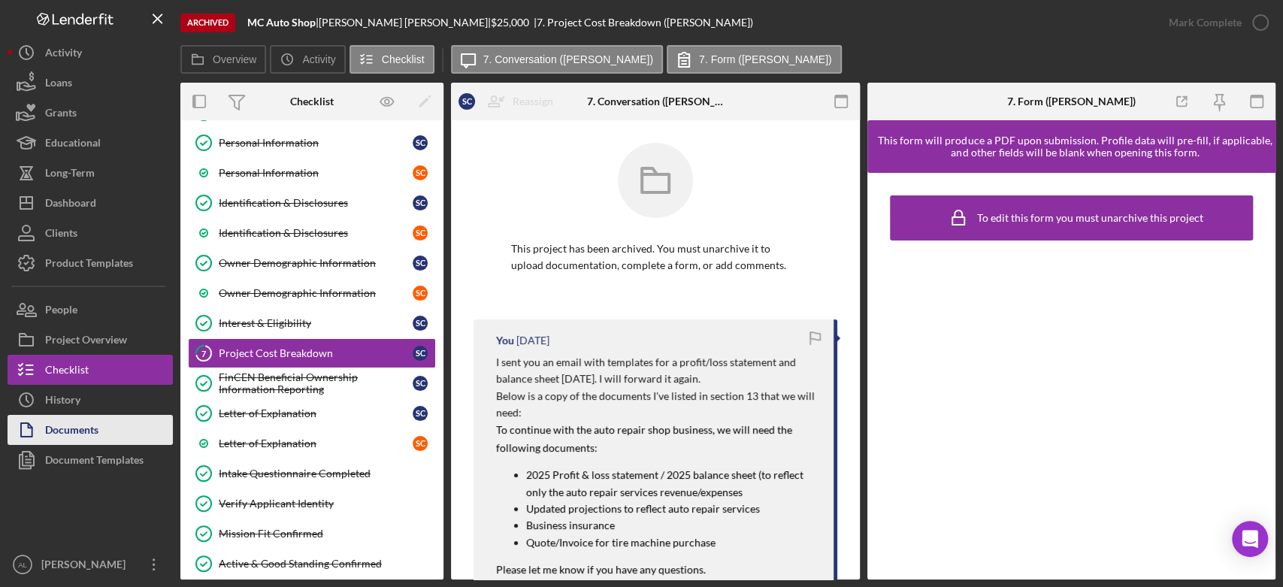
click at [131, 425] on button "Documents" at bounding box center [90, 430] width 165 height 30
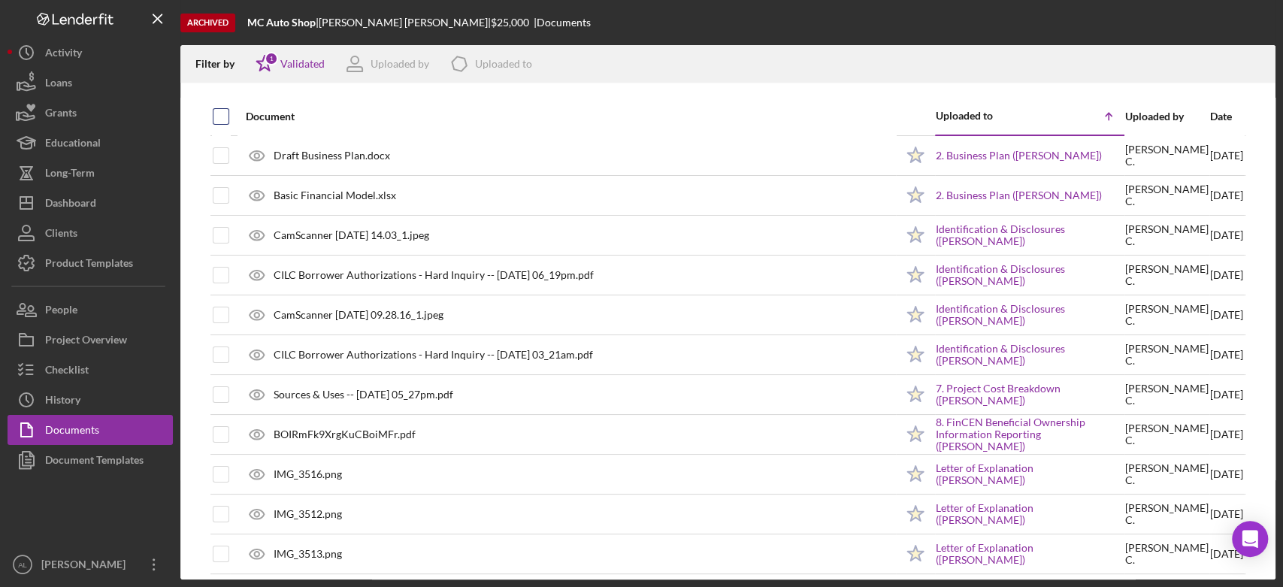
click at [213, 119] on input "checkbox" at bounding box center [220, 116] width 15 height 15
checkbox input "true"
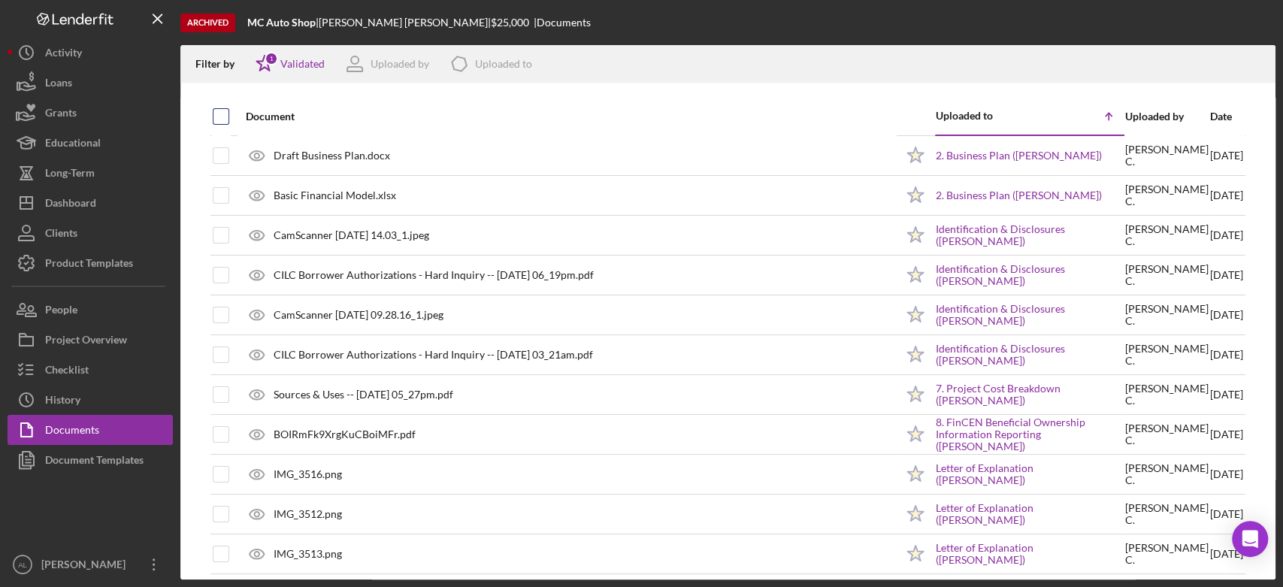
checkbox input "true"
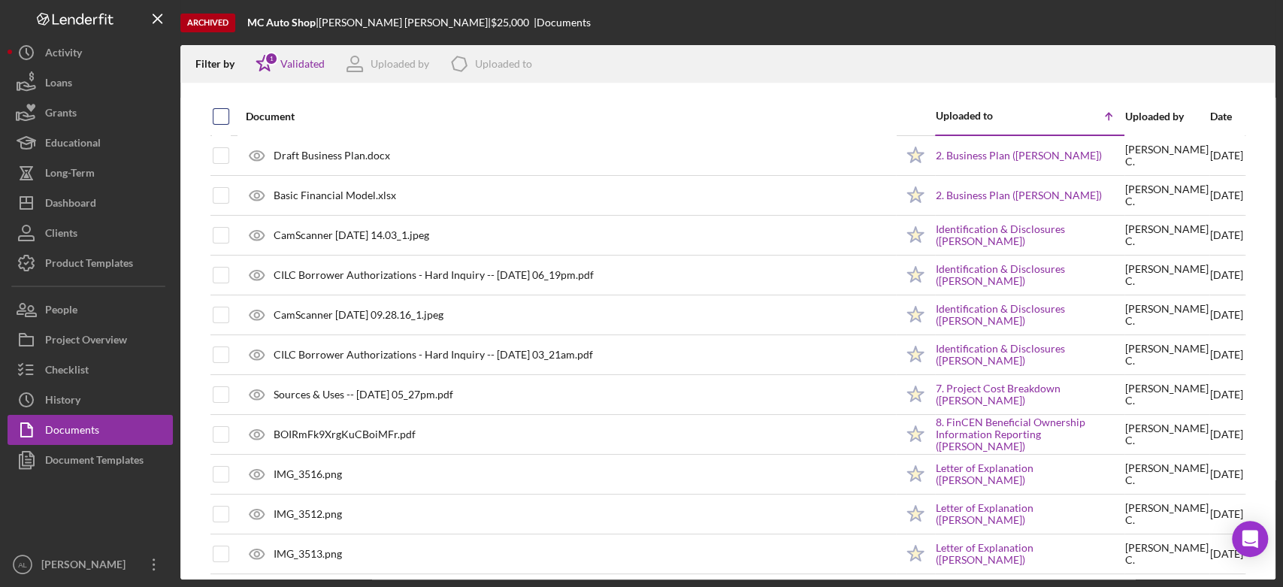
checkbox input "true"
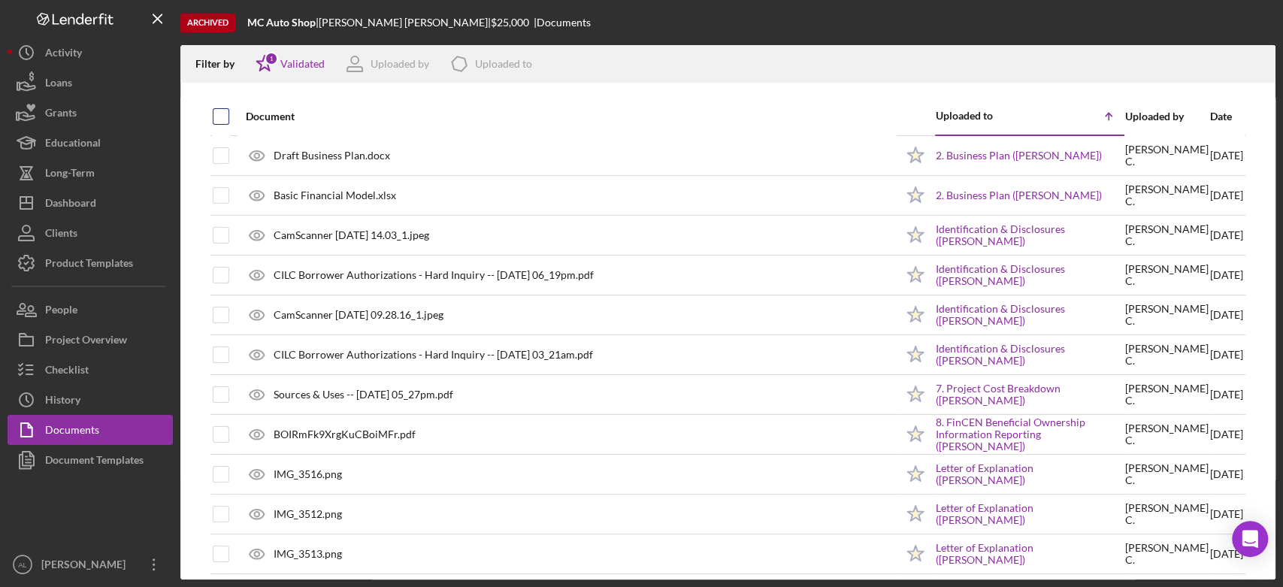
checkbox input "true"
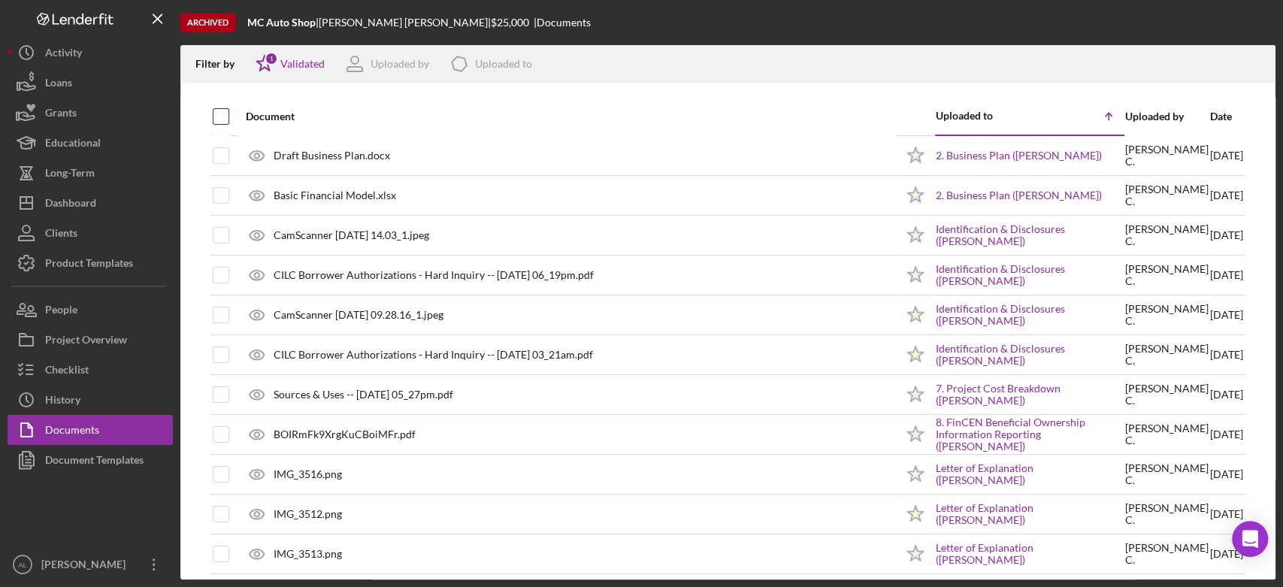
checkbox input "true"
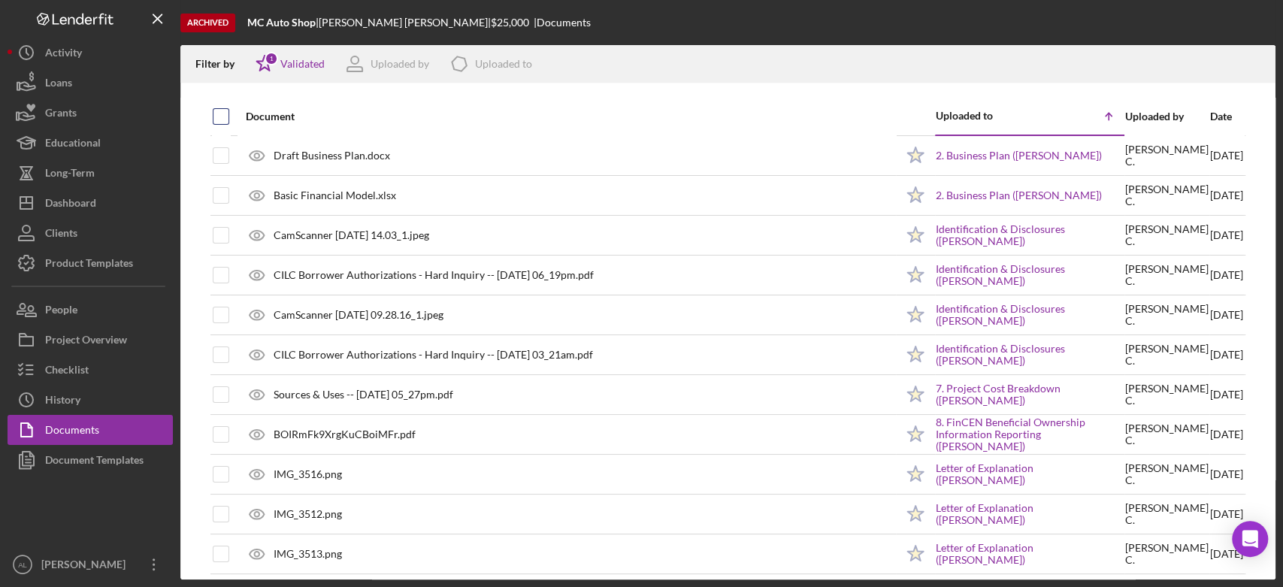
checkbox input "true"
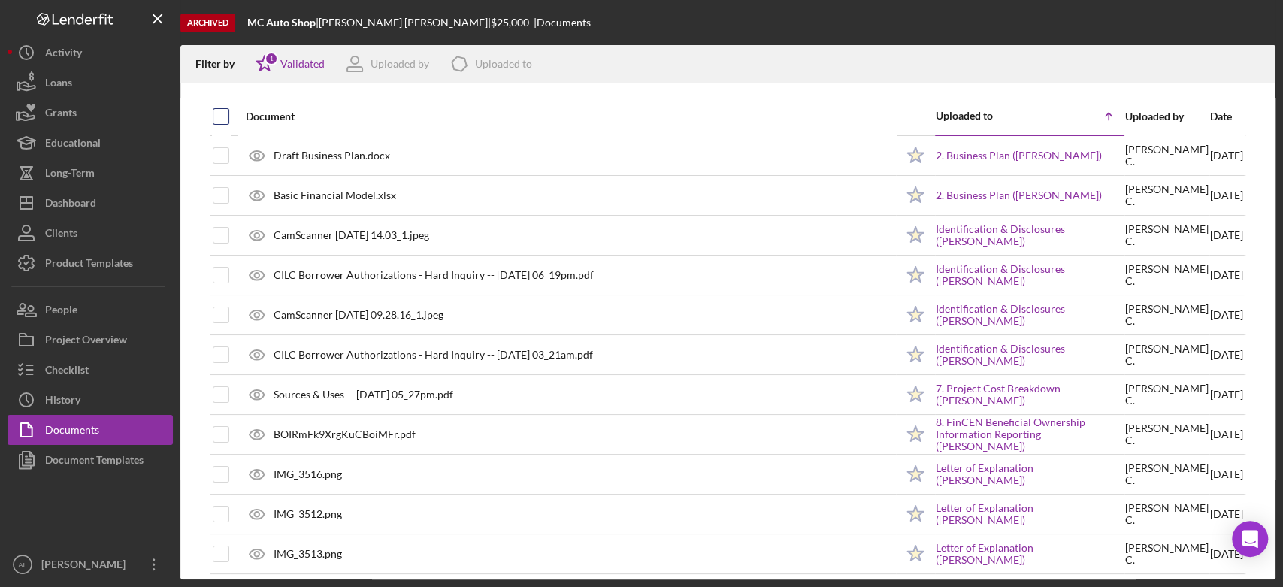
checkbox input "true"
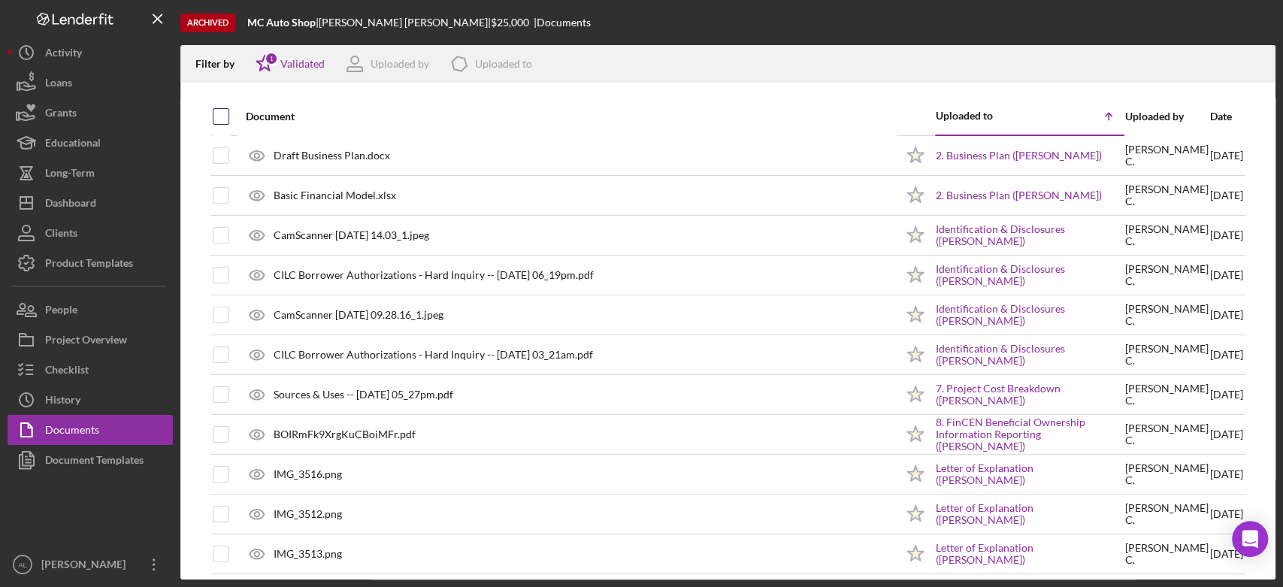
checkbox input "true"
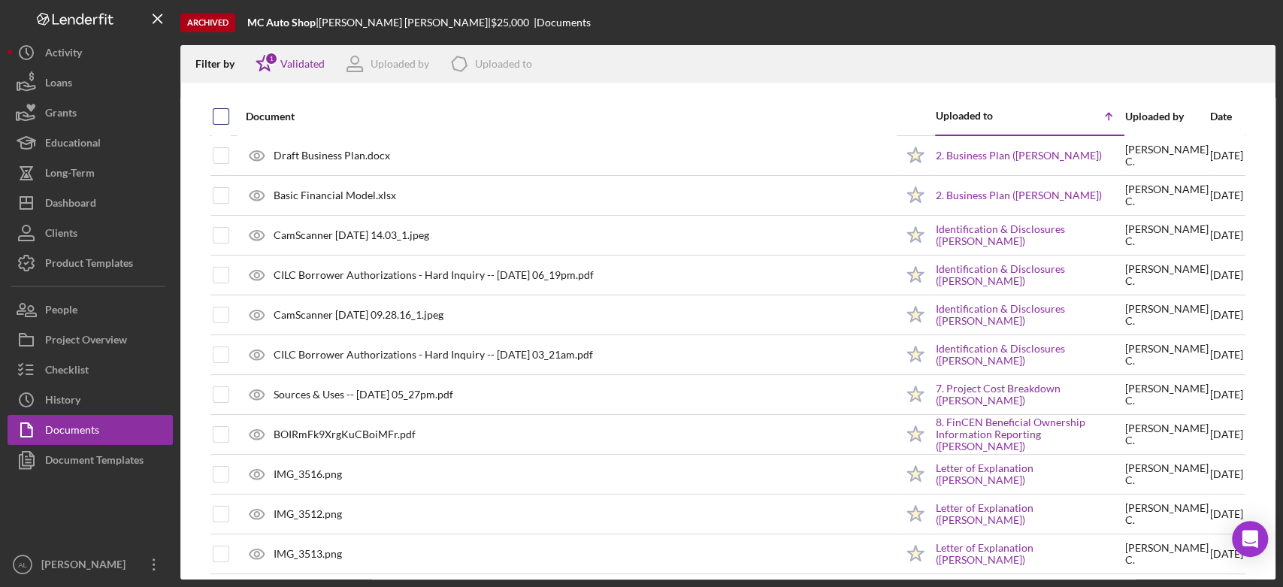
checkbox input "true"
click at [1260, 64] on icon "Icon/Download" at bounding box center [1257, 64] width 34 height 34
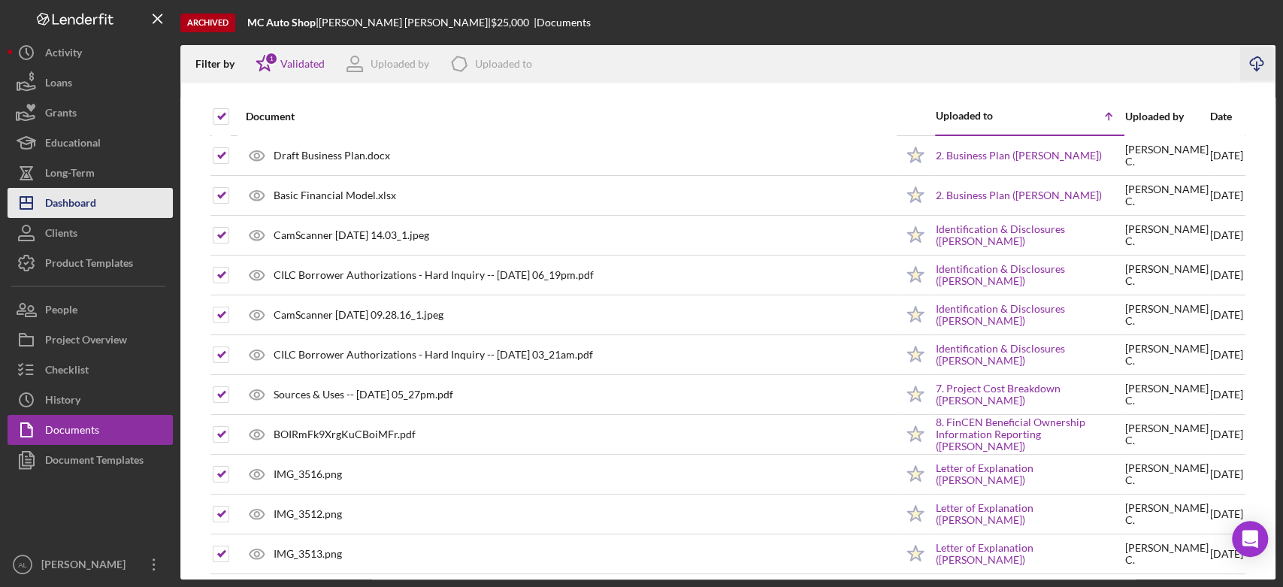
click at [118, 211] on button "Icon/Dashboard Dashboard" at bounding box center [90, 203] width 165 height 30
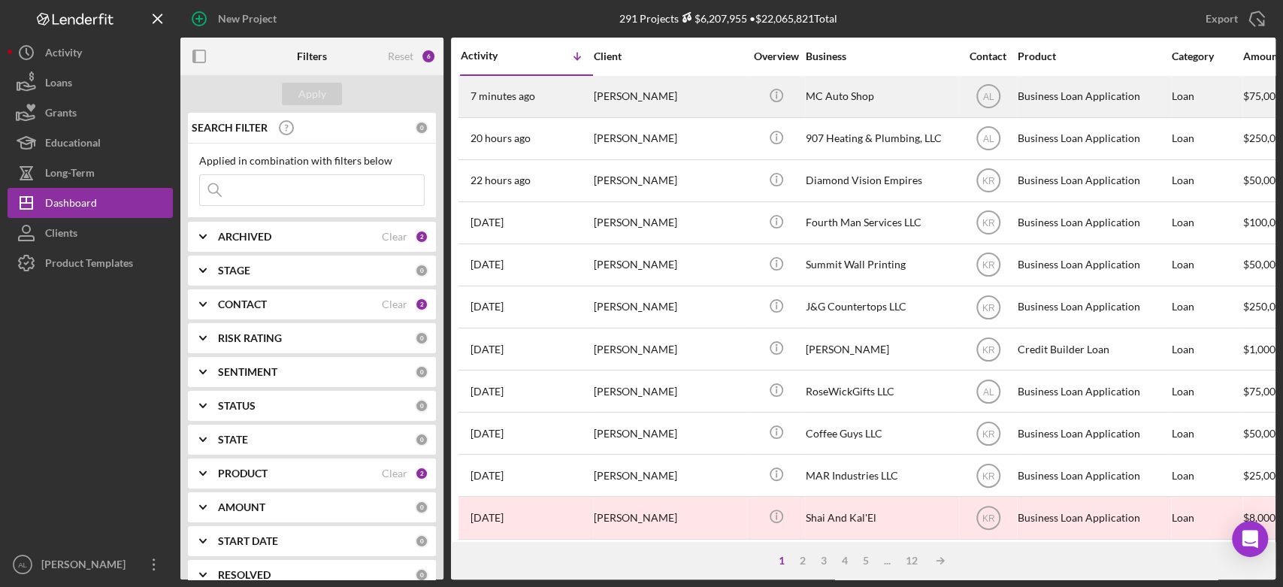
click at [631, 109] on div "[PERSON_NAME]" at bounding box center [669, 97] width 150 height 40
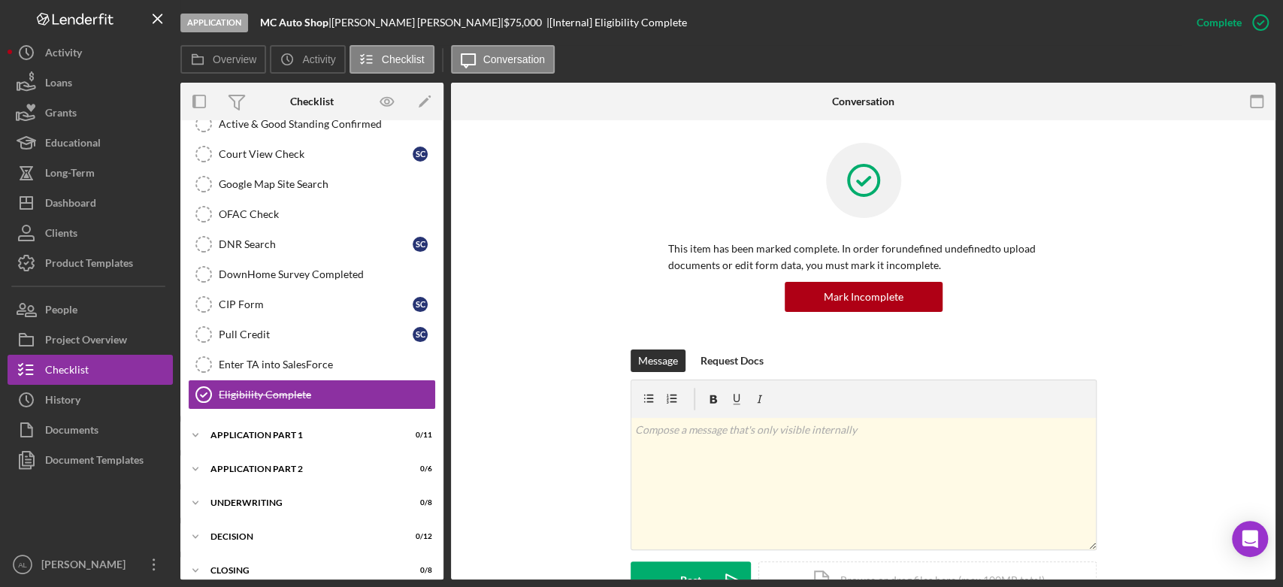
scroll to position [450, 0]
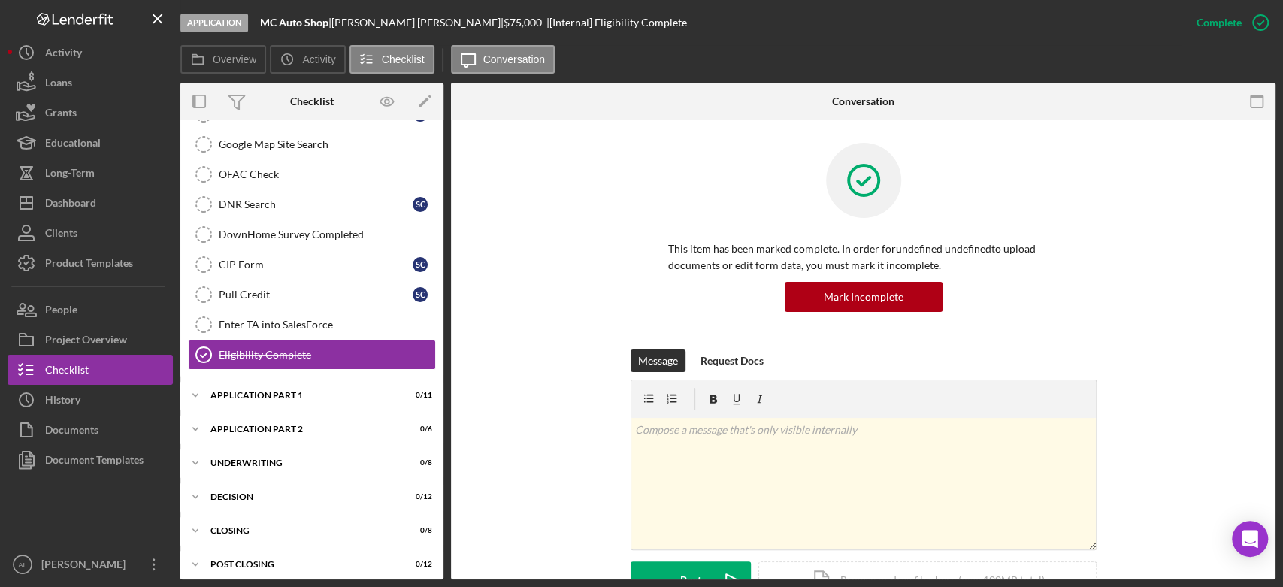
click at [320, 407] on div "Icon/Expander Application Part 1 0 / 11" at bounding box center [311, 396] width 263 height 30
click at [320, 395] on div "Icon/Expander Application Part 1 0 / 11" at bounding box center [311, 395] width 263 height 30
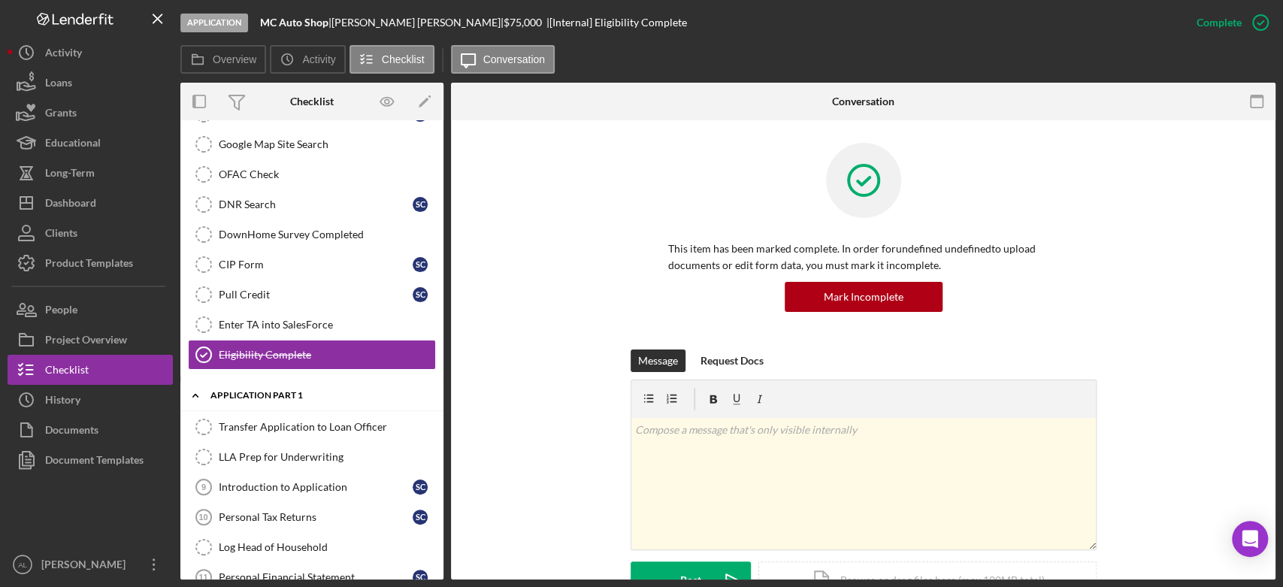
scroll to position [619, 0]
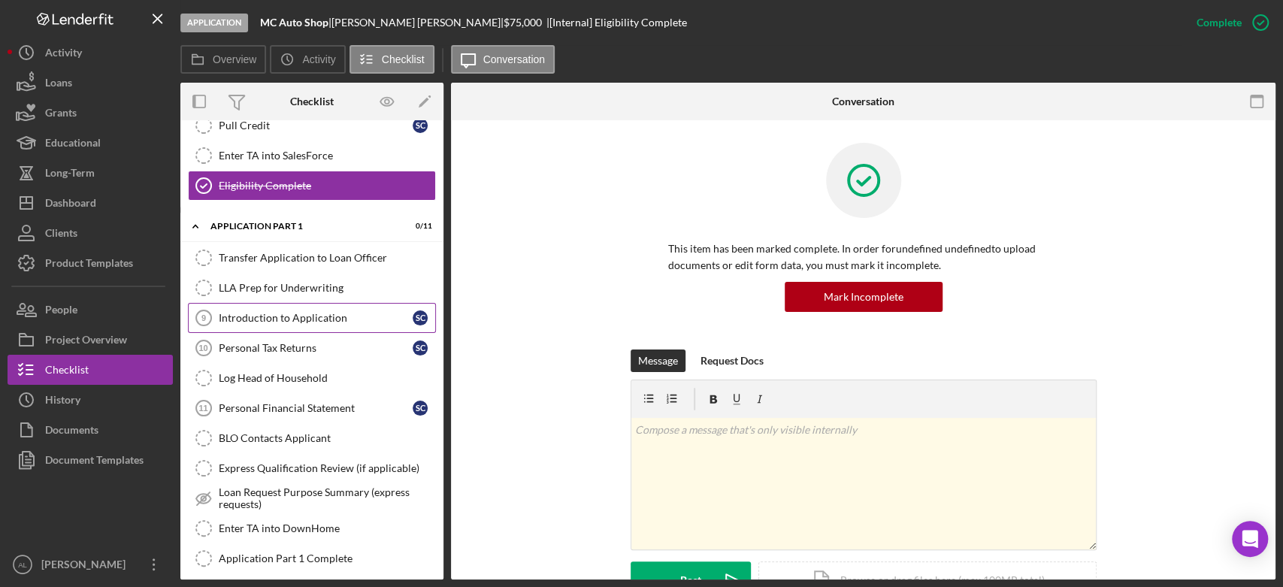
click at [332, 305] on link "Introduction to Application 9 Introduction to Application S C" at bounding box center [312, 318] width 248 height 30
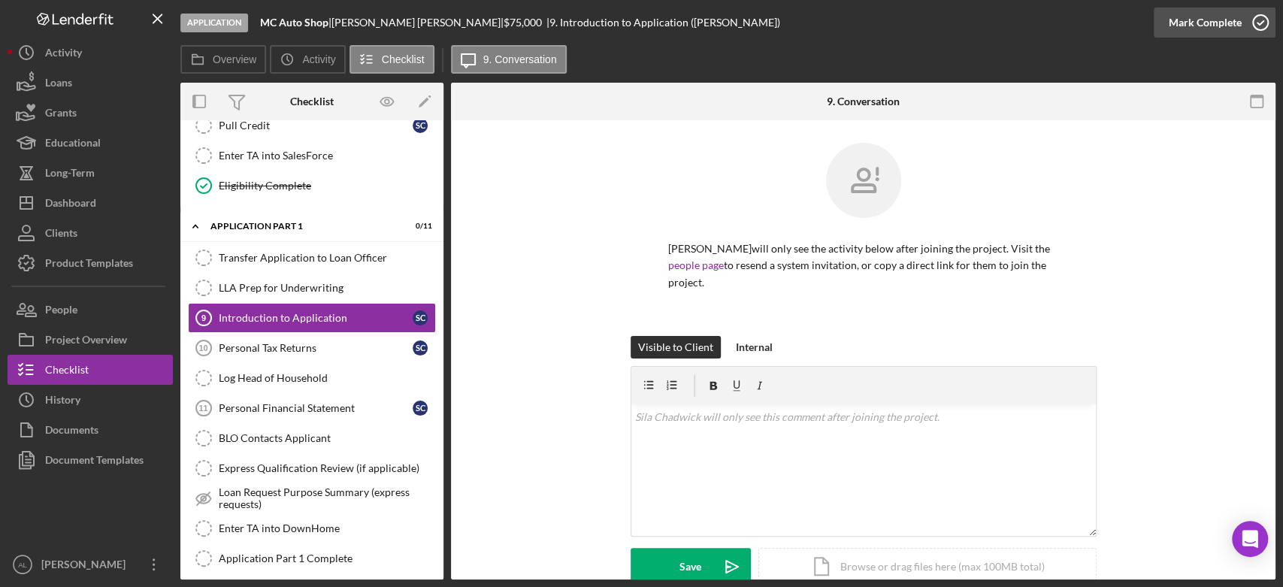
click at [1249, 17] on icon "button" at bounding box center [1260, 23] width 38 height 38
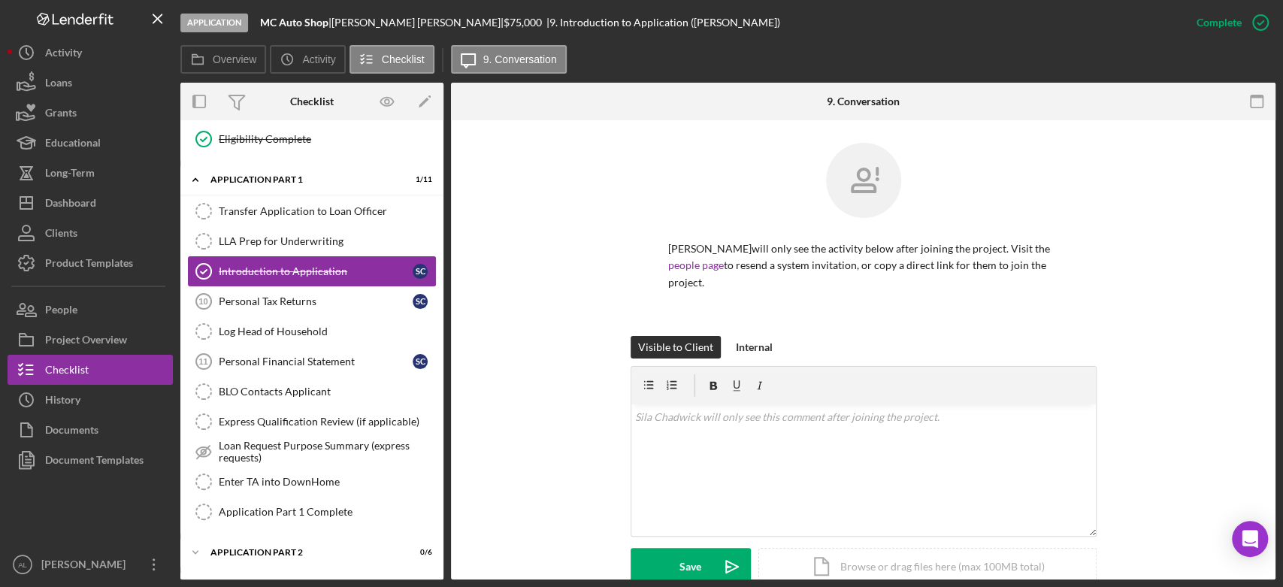
scroll to position [791, 0]
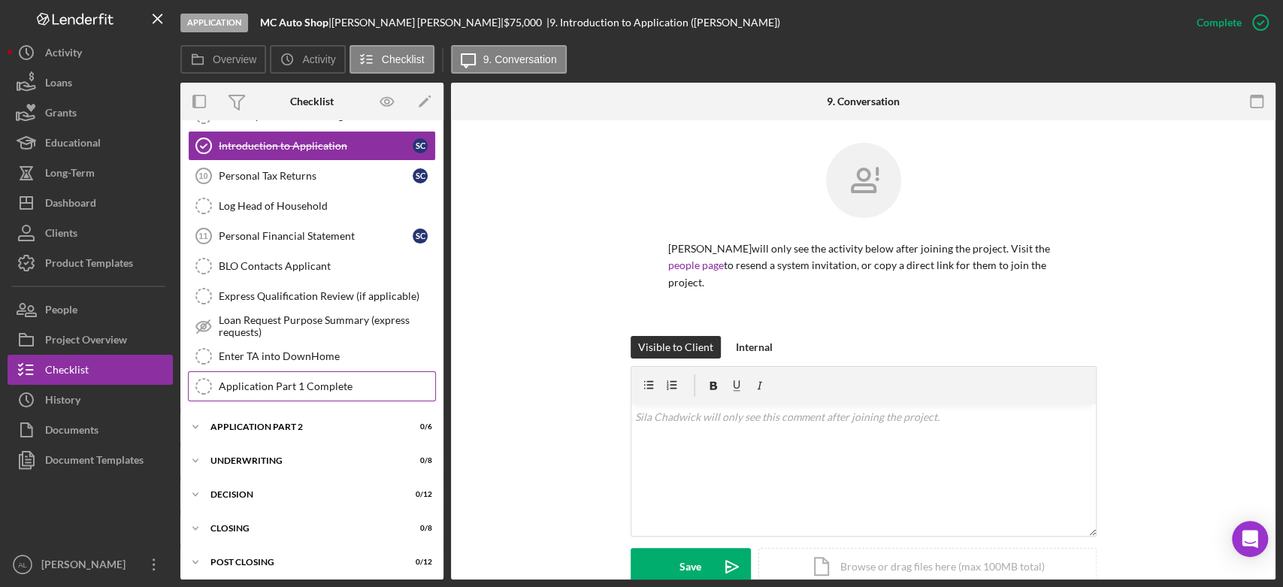
click at [349, 371] on link "Application Part 1 Complete Application Part 1 Complete" at bounding box center [312, 386] width 248 height 30
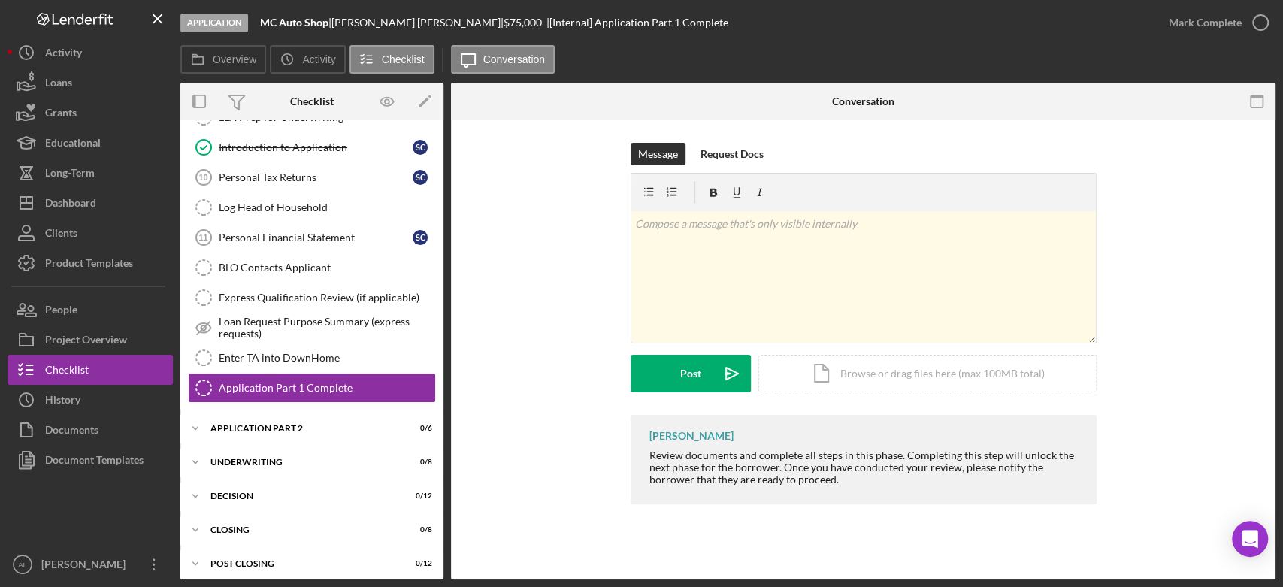
scroll to position [791, 0]
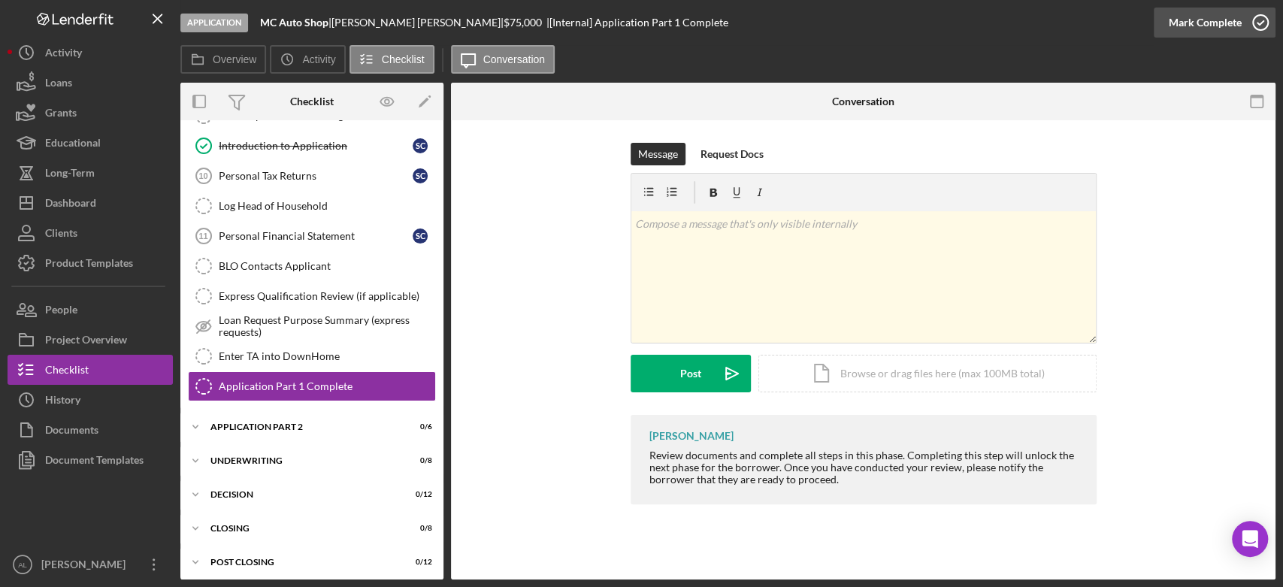
click at [1265, 35] on icon "button" at bounding box center [1260, 23] width 38 height 38
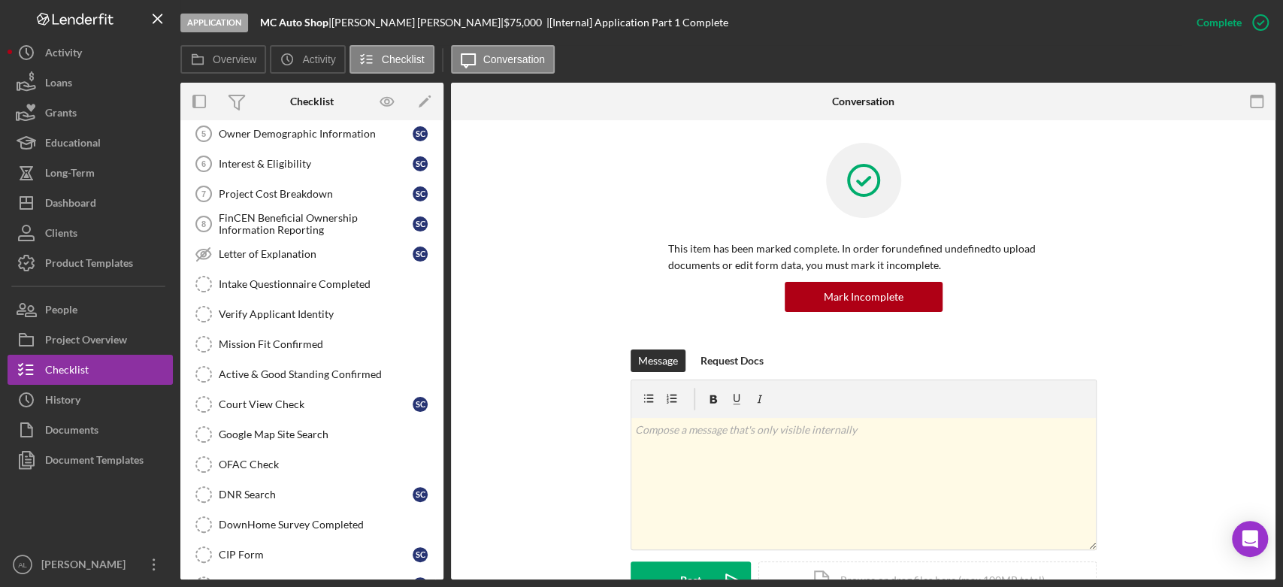
scroll to position [0, 0]
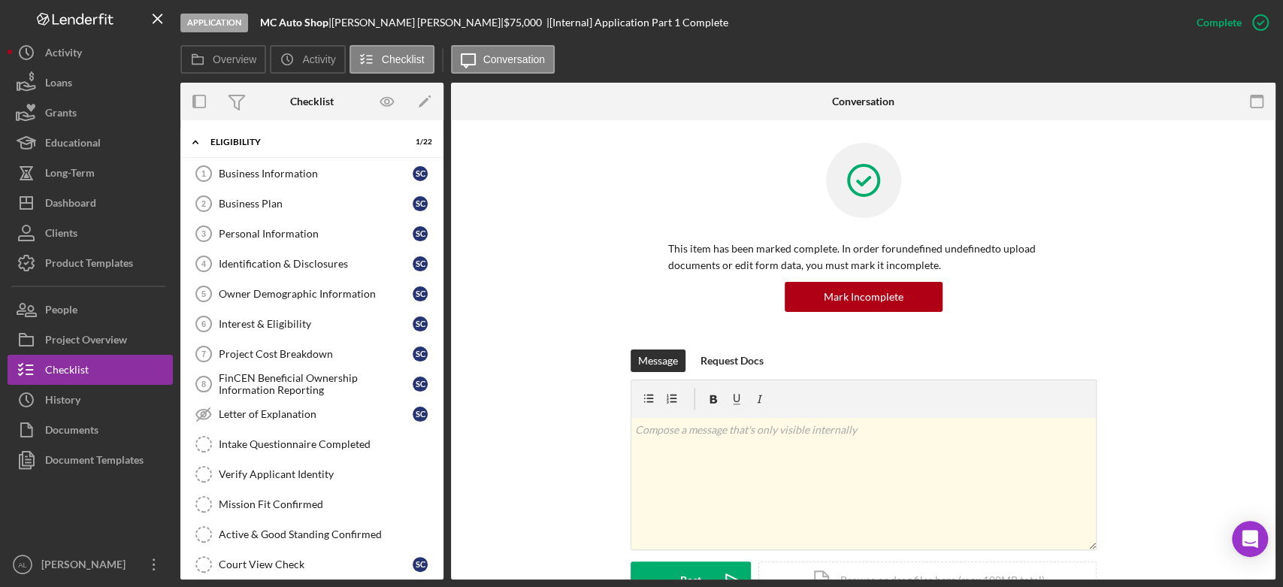
click at [577, 368] on div "Message Request Docs v Color teal Color pink Remove color Add row above Add row…" at bounding box center [862, 485] width 779 height 272
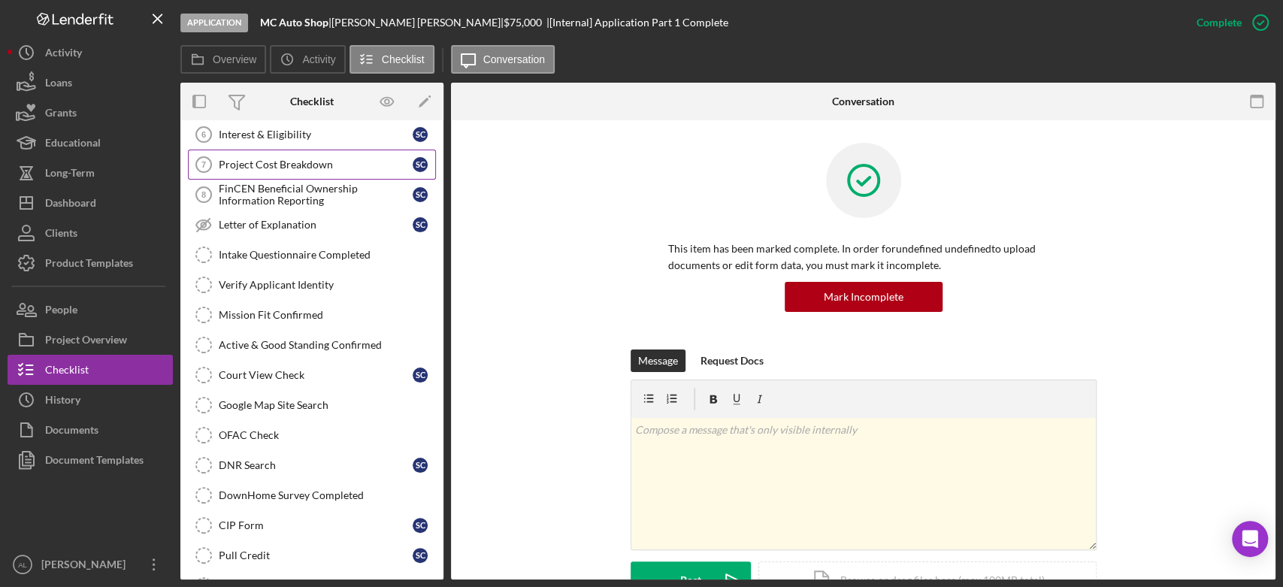
scroll to position [189, 0]
click at [298, 461] on div "DNR Search" at bounding box center [316, 466] width 194 height 12
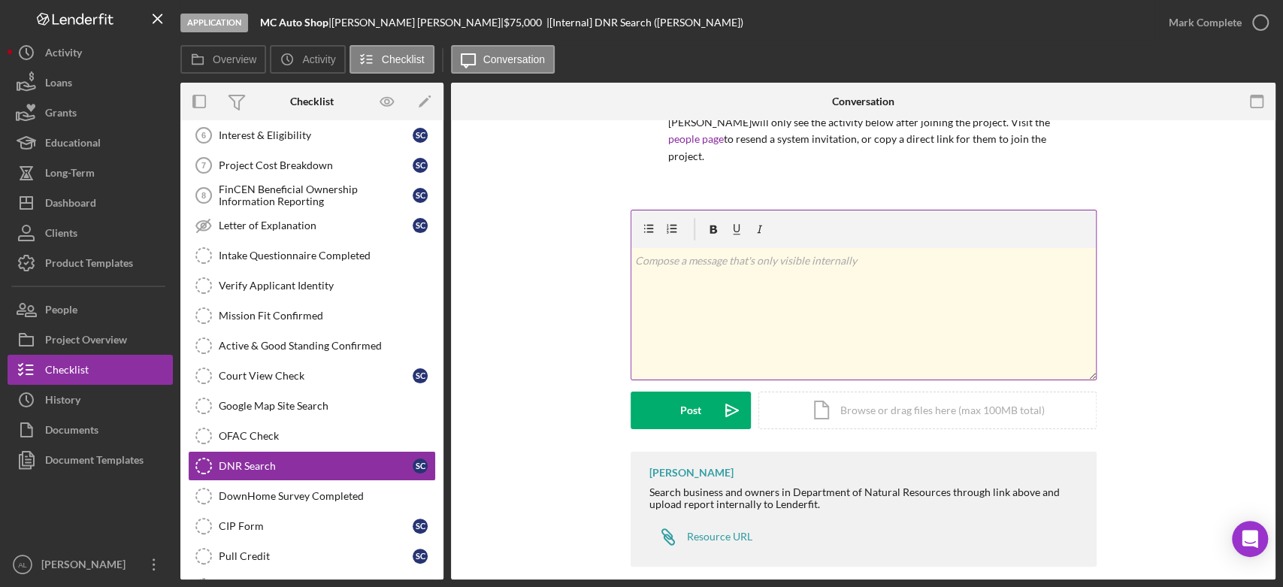
scroll to position [125, 0]
click at [709, 531] on div "Resource URL" at bounding box center [719, 537] width 65 height 12
click at [864, 392] on div "Icon/Document Browse or drag files here (max 100MB total) Tap to choose files o…" at bounding box center [927, 411] width 338 height 38
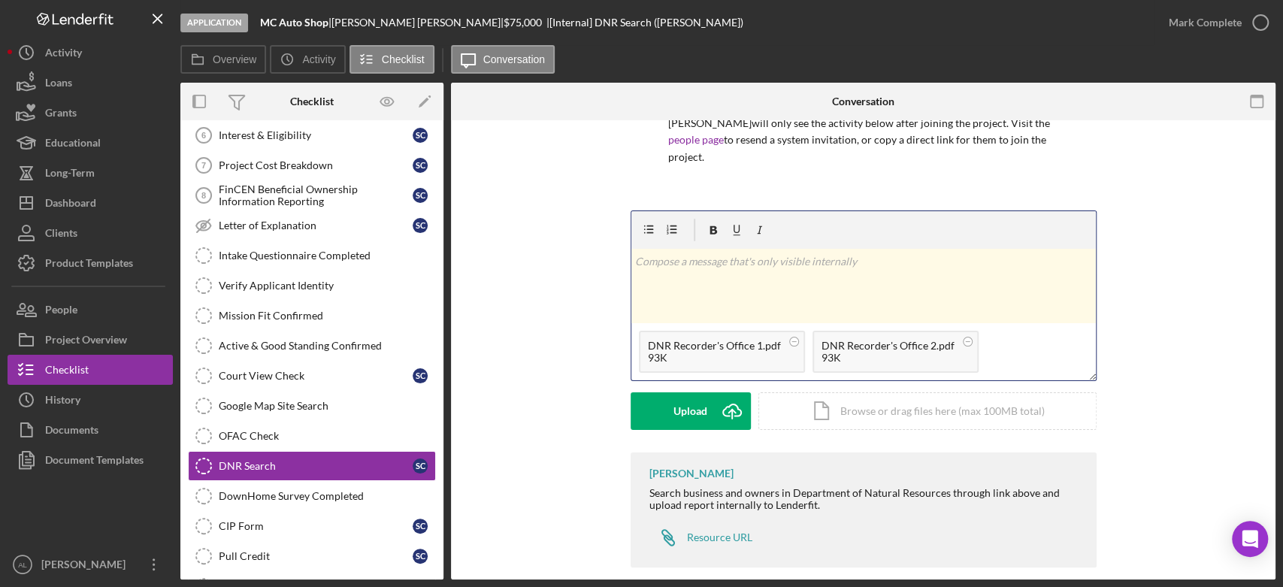
click at [720, 253] on p at bounding box center [863, 261] width 456 height 17
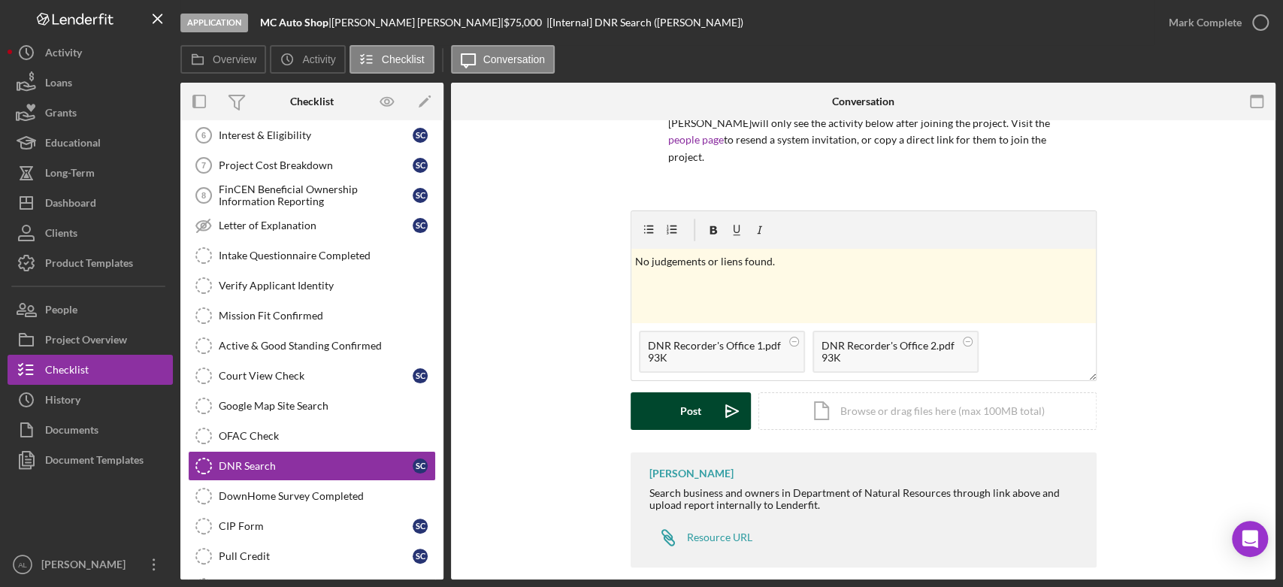
click at [690, 392] on div "Post" at bounding box center [690, 411] width 21 height 38
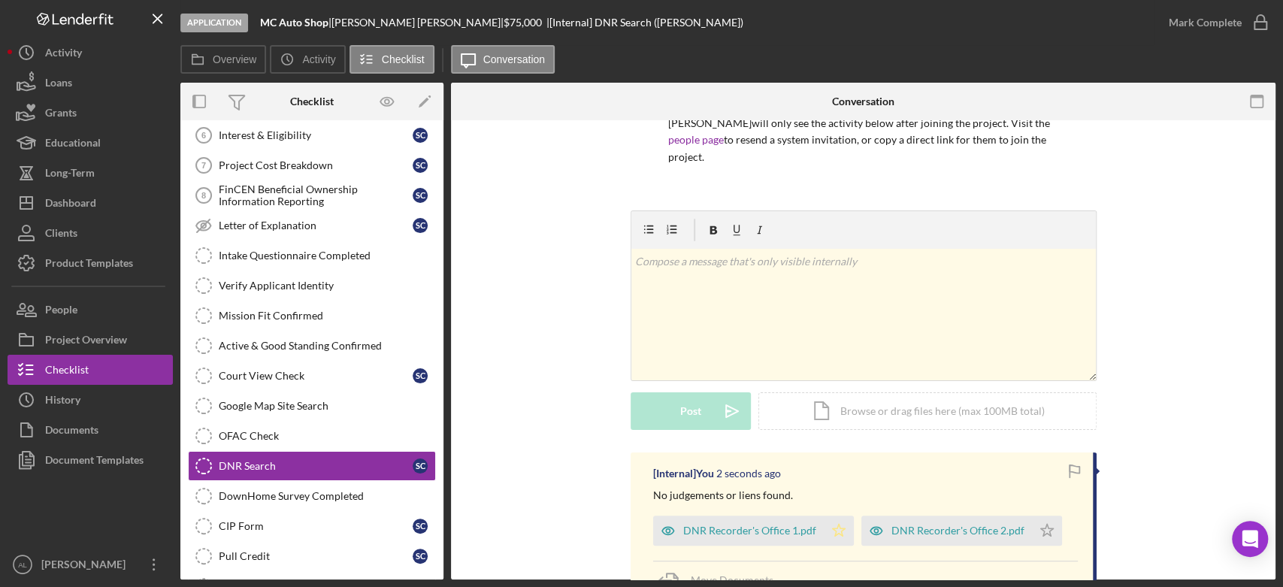
click at [827, 517] on icon "Icon/Star" at bounding box center [839, 530] width 30 height 30
click at [1054, 513] on div "DNR Recorder's Office 2.pdf Icon/Star" at bounding box center [965, 527] width 208 height 38
click at [1040, 515] on icon "Icon/Star" at bounding box center [1047, 530] width 30 height 30
click at [1264, 19] on icon "button" at bounding box center [1260, 23] width 38 height 38
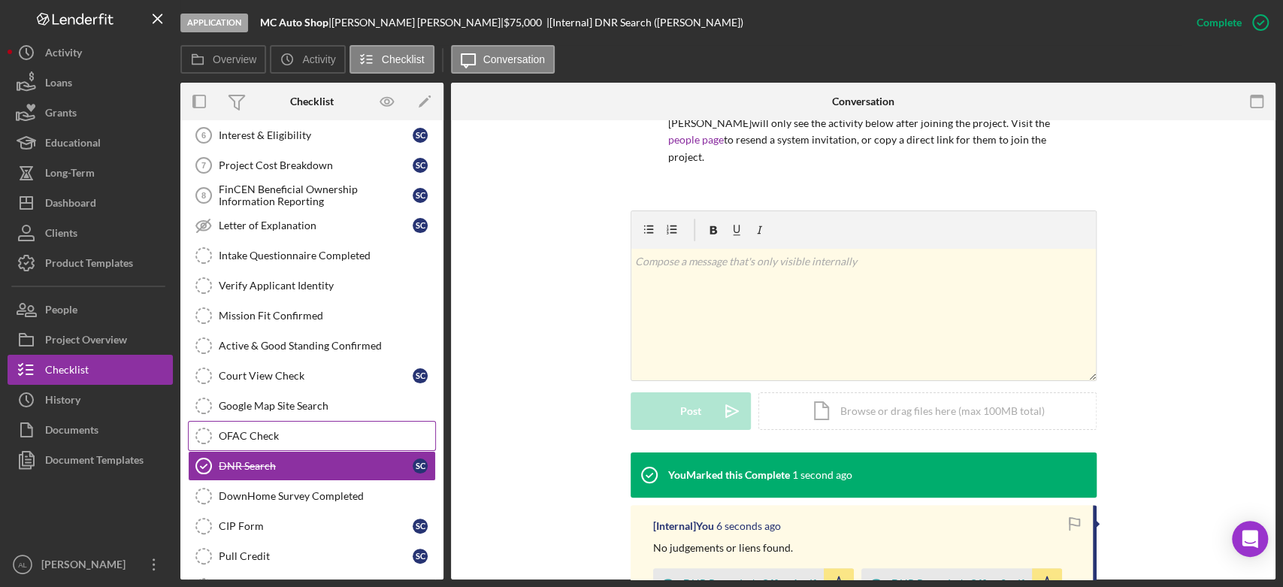
click at [328, 437] on div "OFAC Check" at bounding box center [327, 436] width 216 height 12
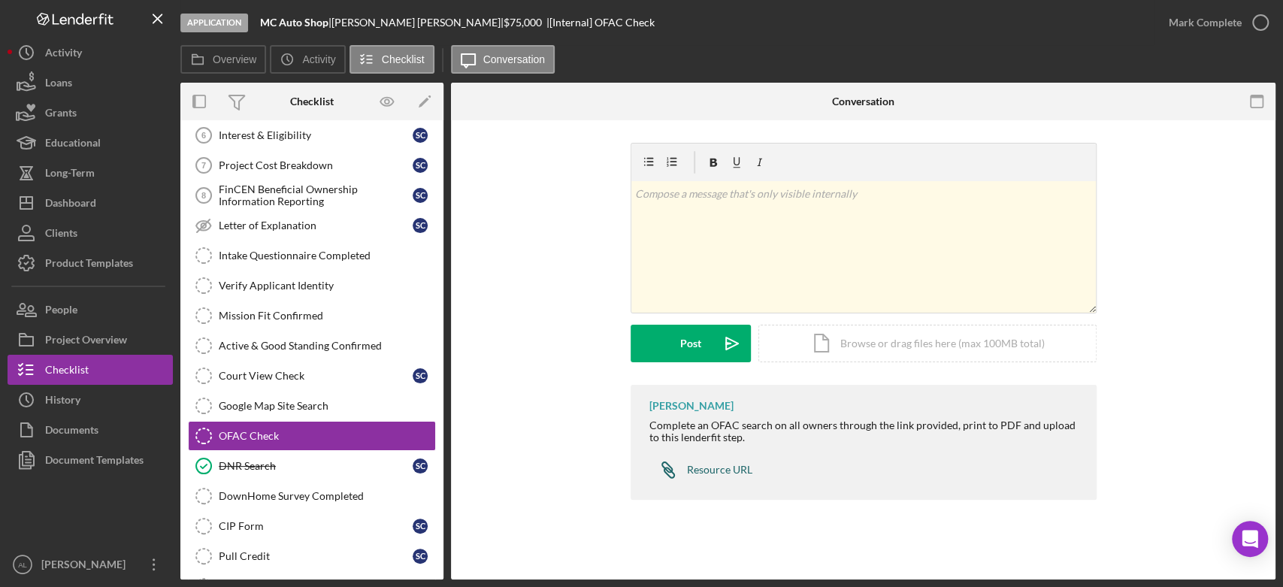
click at [733, 473] on div "Resource URL" at bounding box center [719, 470] width 65 height 12
click at [776, 353] on div "Icon/Document Browse or drag files here (max 100MB total) Tap to choose files o…" at bounding box center [927, 344] width 338 height 38
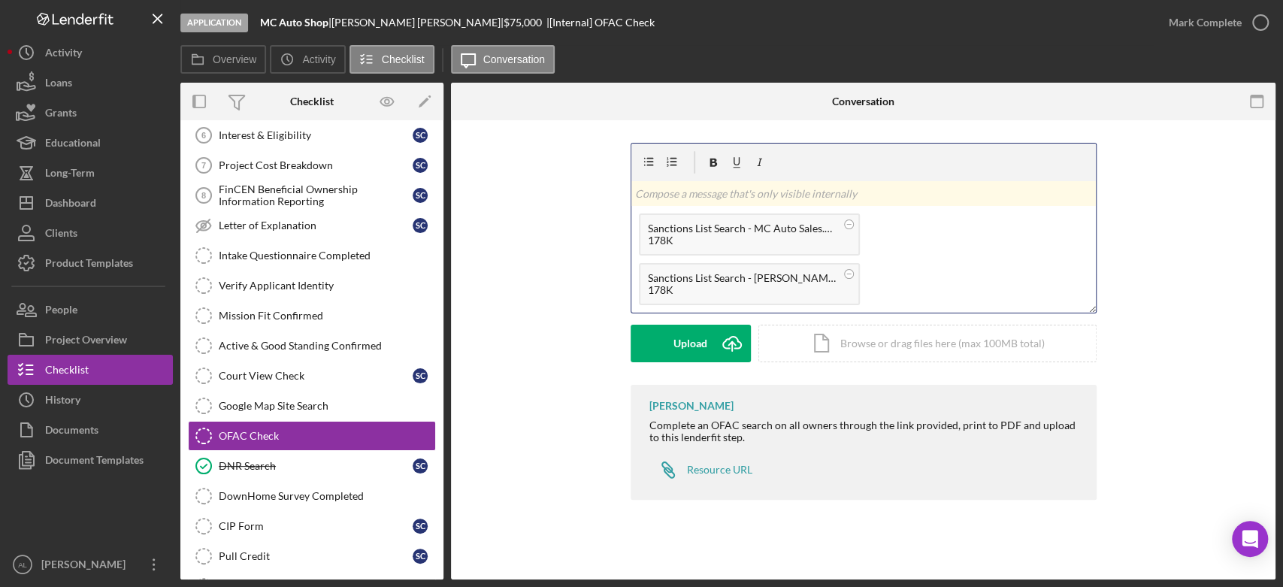
click at [794, 195] on p at bounding box center [863, 194] width 456 height 17
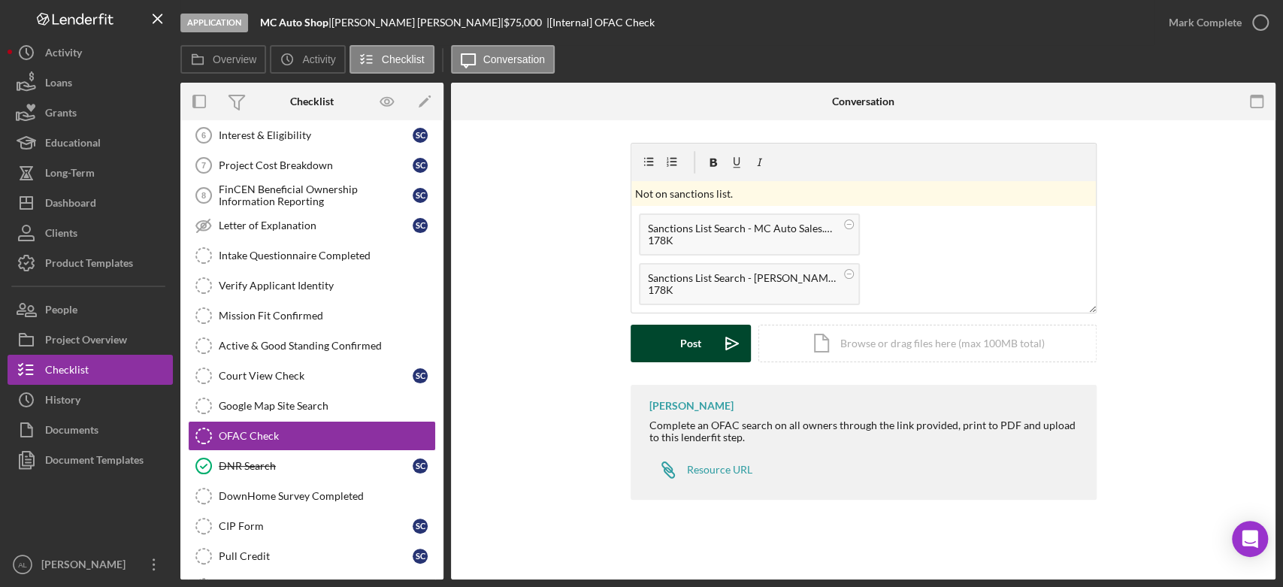
drag, startPoint x: 750, startPoint y: 363, endPoint x: 736, endPoint y: 355, distance: 16.1
click at [736, 355] on div "v Color teal Color pink Remove color Add row above Add row below Add column bef…" at bounding box center [863, 264] width 466 height 242
click at [736, 355] on icon "Icon/icon-invite-send" at bounding box center [732, 344] width 38 height 38
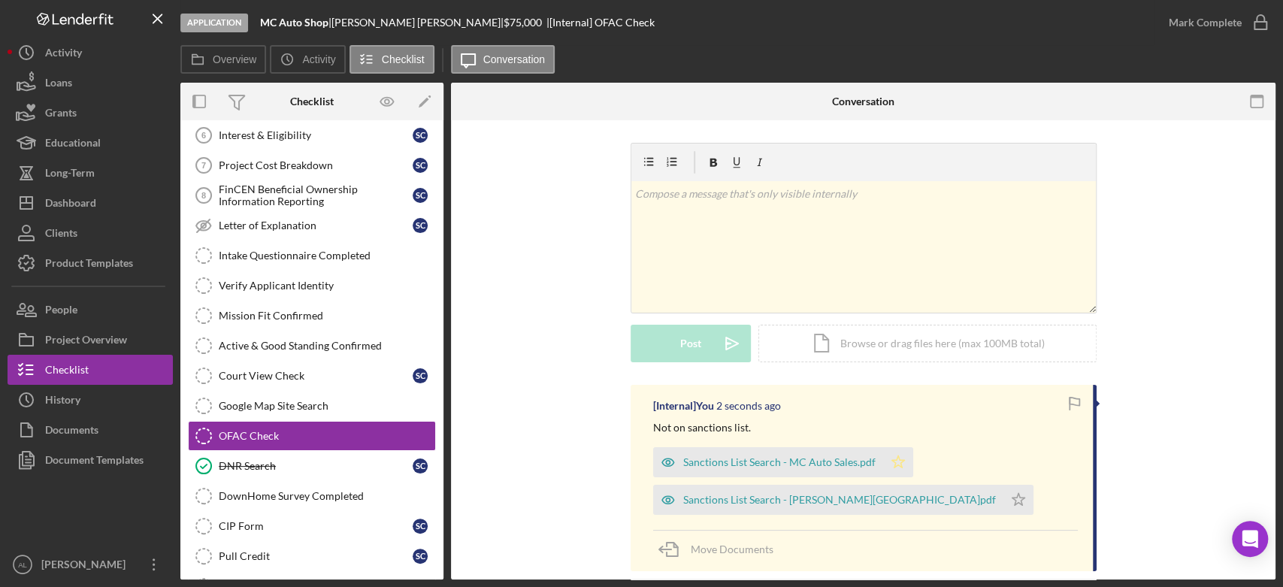
click at [893, 456] on polygon "button" at bounding box center [897, 462] width 13 height 12
click at [1003, 506] on icon "Icon/Star" at bounding box center [1018, 500] width 30 height 30
click at [1260, 32] on icon "button" at bounding box center [1260, 23] width 38 height 38
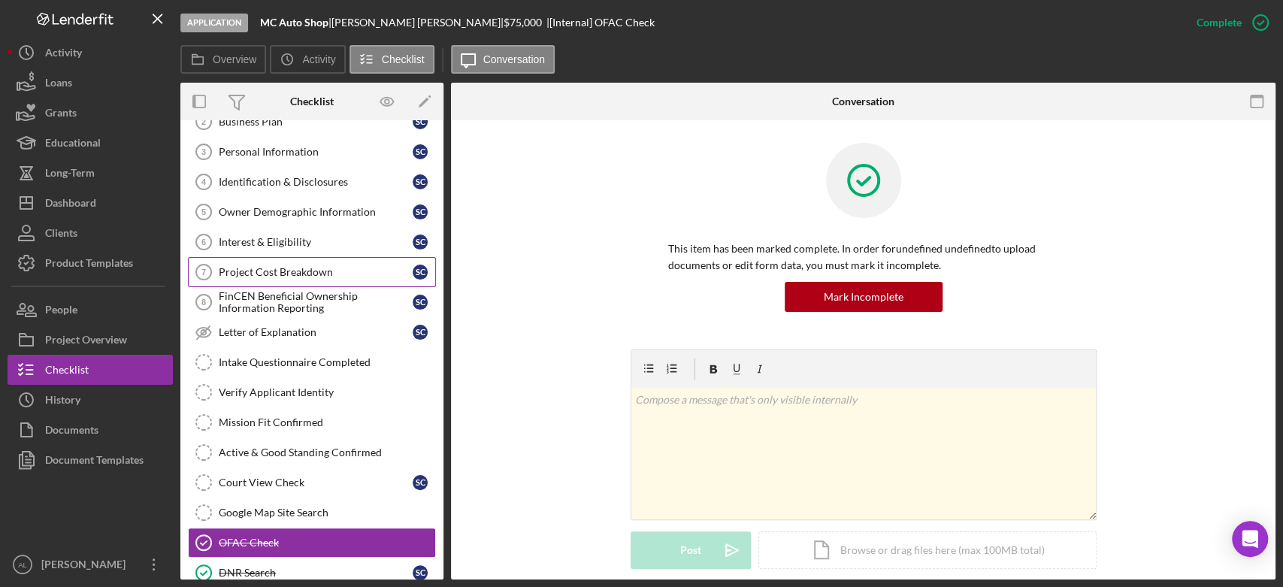
scroll to position [101, 0]
